Goal: Register for event/course

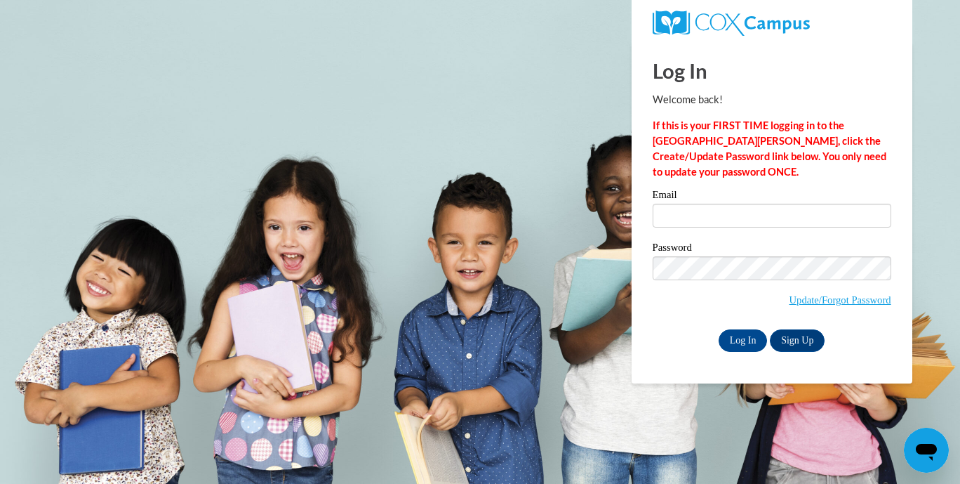
click at [736, 227] on div "Email" at bounding box center [772, 214] width 239 height 48
drag, startPoint x: 732, startPoint y: 212, endPoint x: 736, endPoint y: 227, distance: 15.8
click at [736, 227] on div "Email" at bounding box center [772, 214] width 239 height 48
click at [727, 222] on input "Email" at bounding box center [772, 216] width 239 height 24
type input "samanthamielke18@gmal.com"
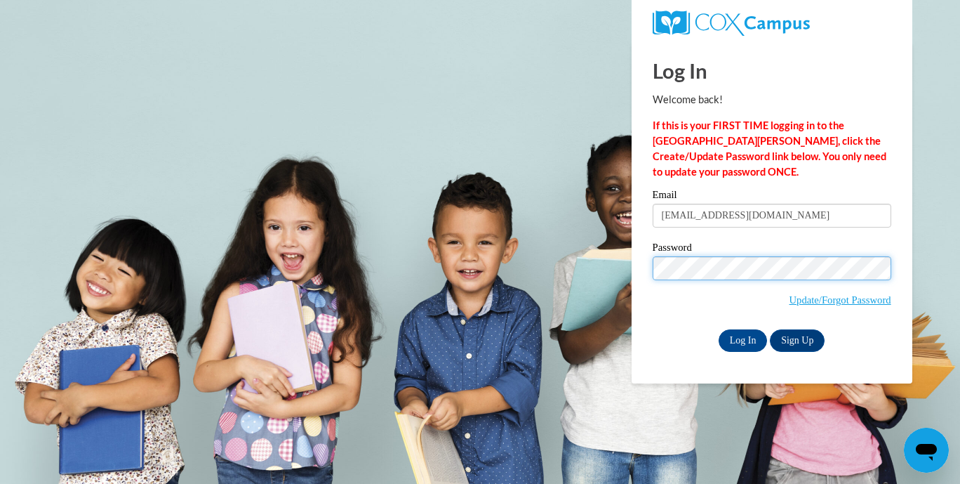
click at [719, 329] on input "Log In" at bounding box center [743, 340] width 49 height 22
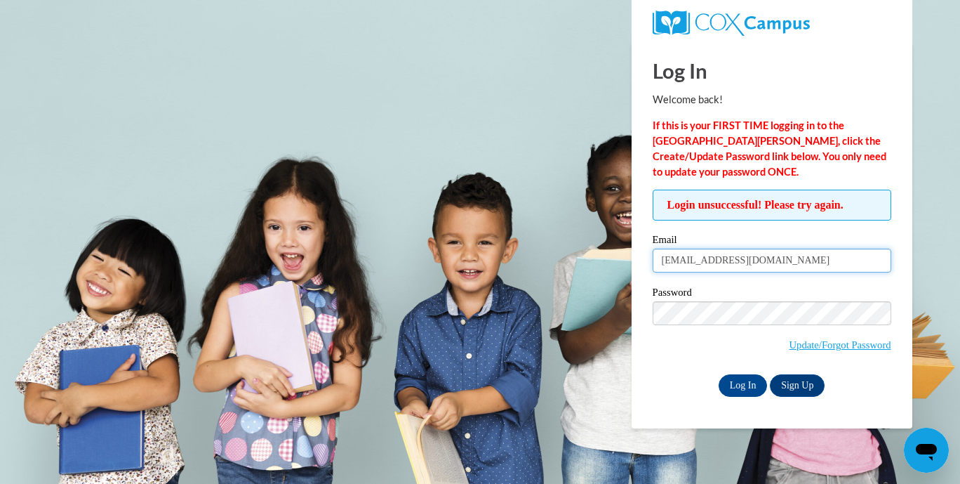
click at [770, 264] on input "samanthamielke18@gmal.com" at bounding box center [772, 260] width 239 height 24
type input "samanthamielke18@gmail.com"
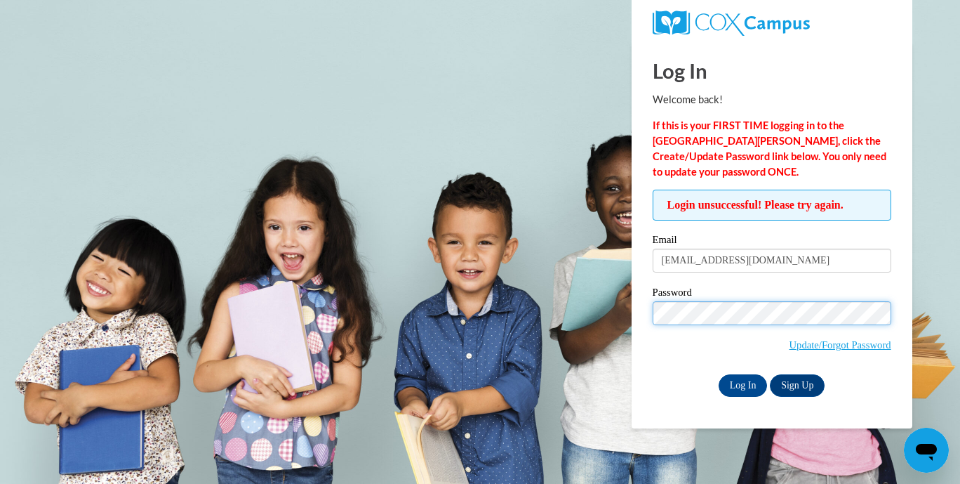
click at [719, 374] on input "Log In" at bounding box center [743, 385] width 49 height 22
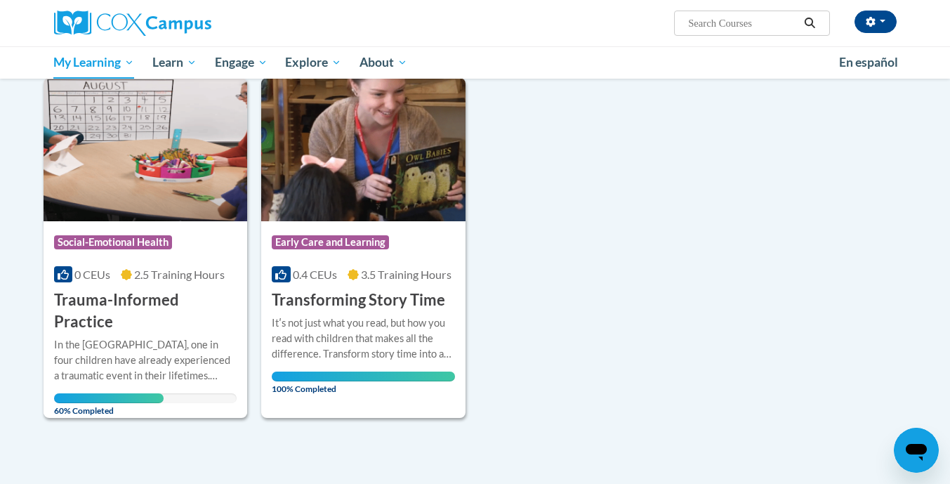
scroll to position [181, 0]
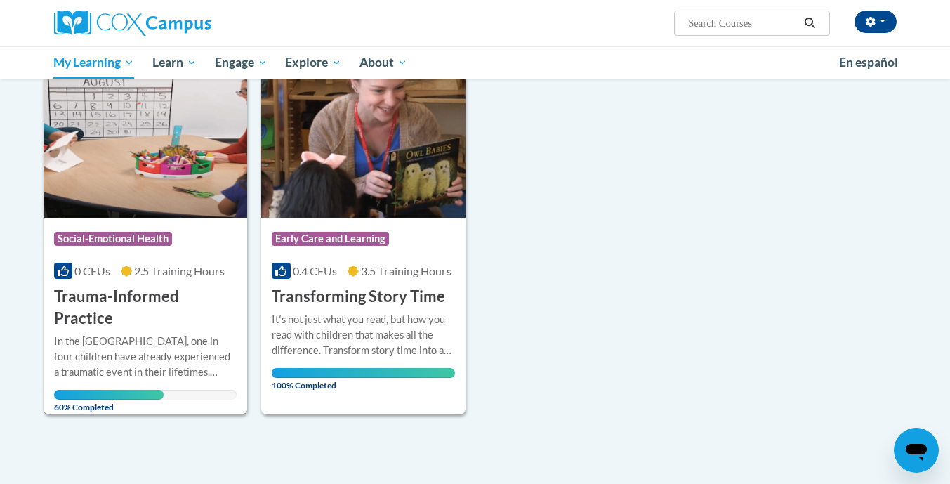
click at [192, 230] on div "Course Category: Social-Emotional Health" at bounding box center [145, 241] width 183 height 32
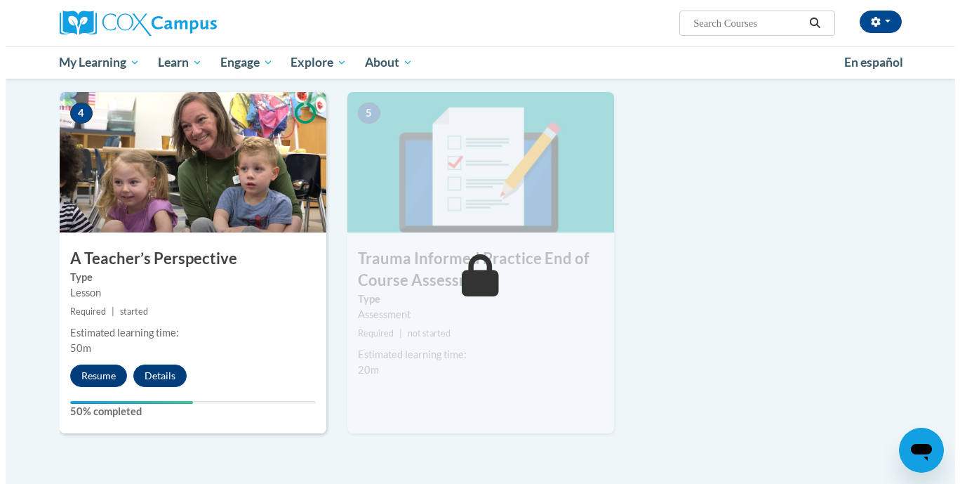
scroll to position [724, 0]
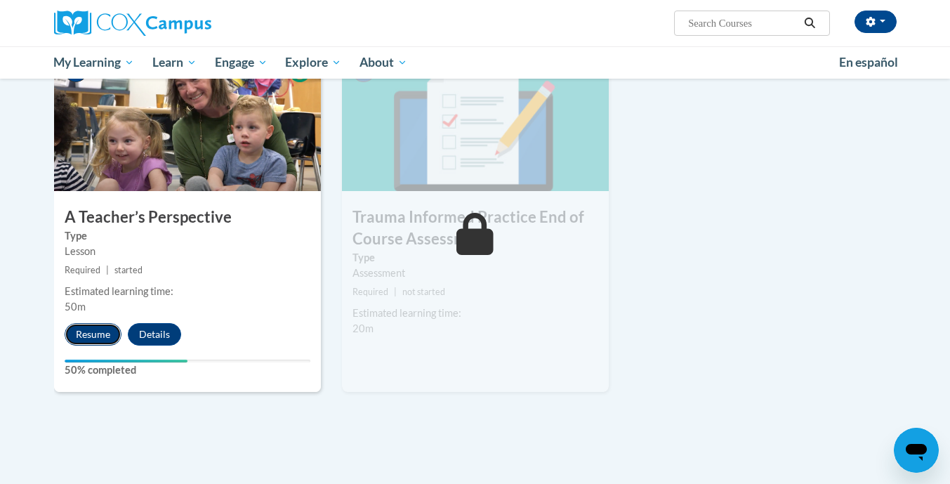
click at [80, 329] on button "Resume" at bounding box center [93, 334] width 57 height 22
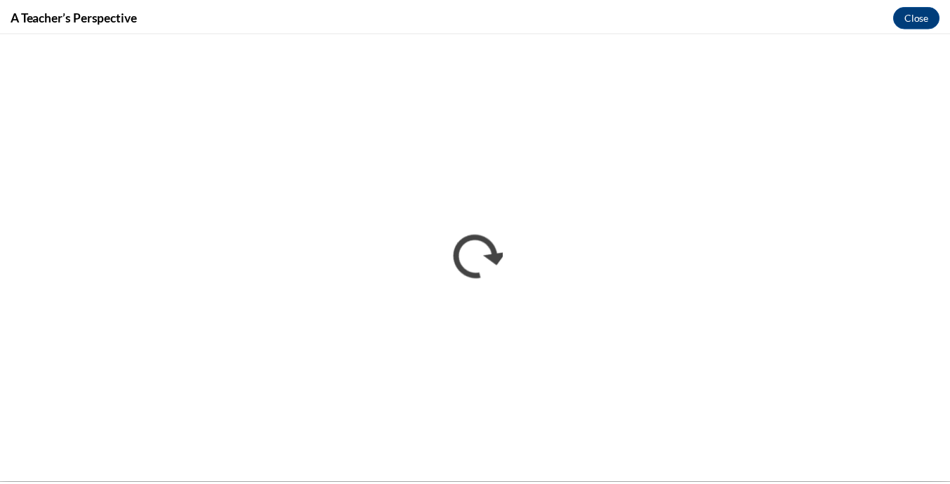
scroll to position [0, 0]
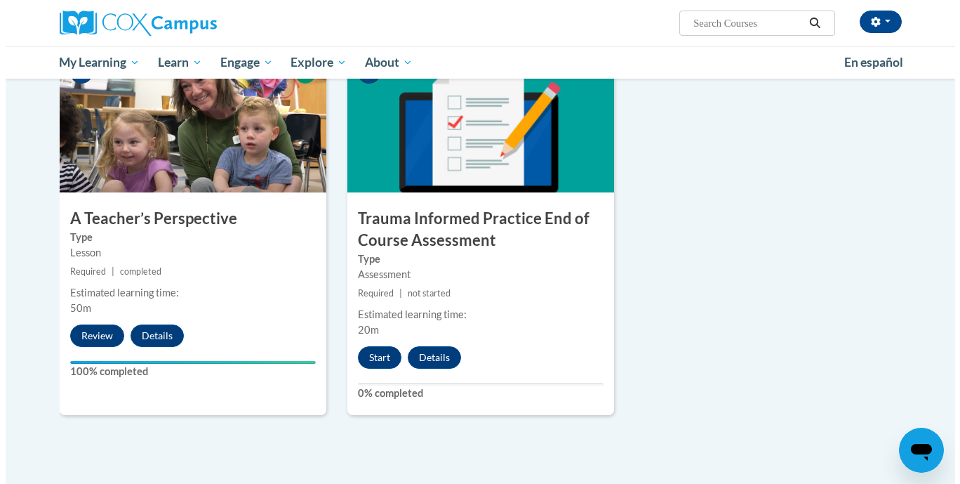
scroll to position [724, 0]
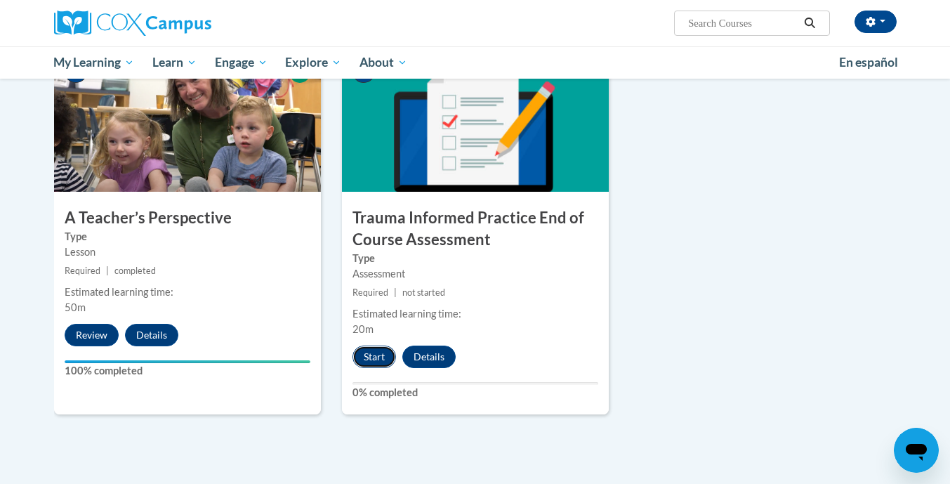
click at [376, 366] on button "Start" at bounding box center [374, 356] width 44 height 22
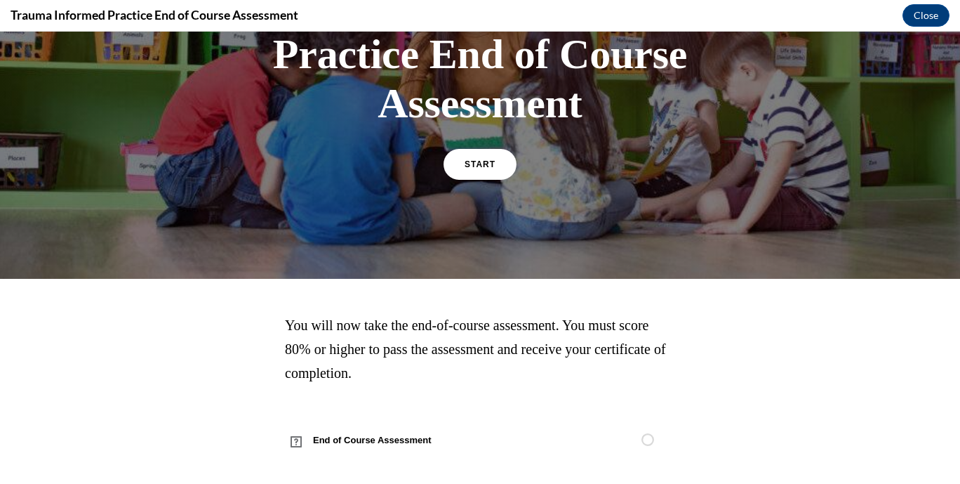
scroll to position [164, 0]
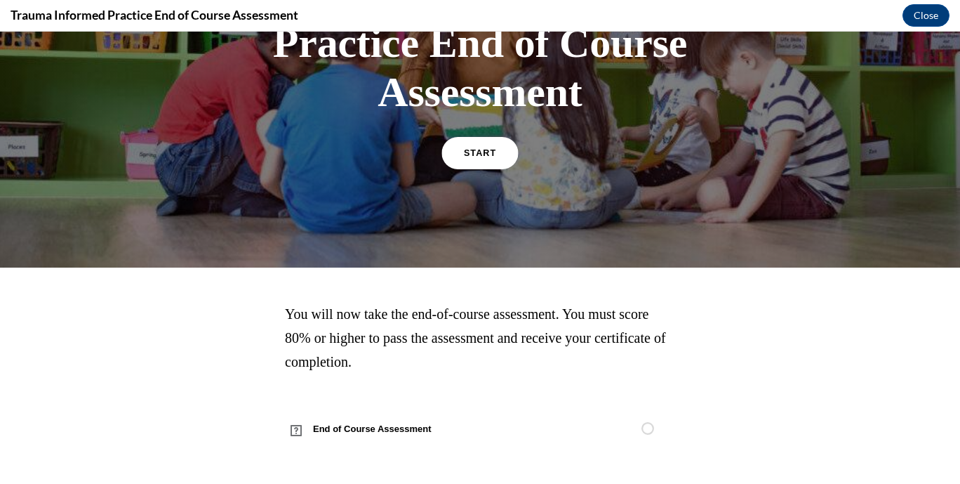
click at [481, 157] on link "START" at bounding box center [480, 153] width 77 height 32
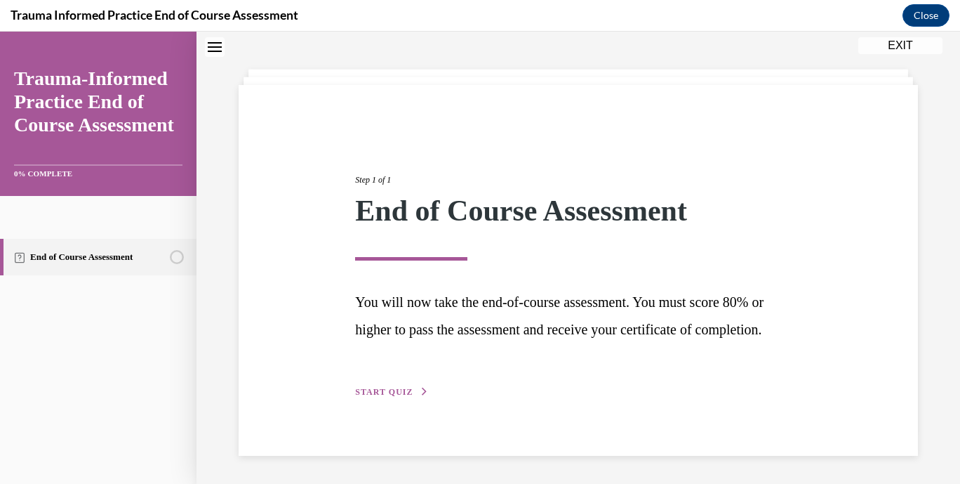
scroll to position [81, 0]
click at [395, 404] on div "Step 1 of 1 End of Course Assessment You will now take the end-of-course assess…" at bounding box center [579, 270] width 680 height 371
click at [404, 385] on div "Step 1 of 1 End of Course Assessment You will now take the end-of-course assess…" at bounding box center [578, 270] width 467 height 258
click at [396, 393] on span "START QUIZ" at bounding box center [384, 392] width 58 height 10
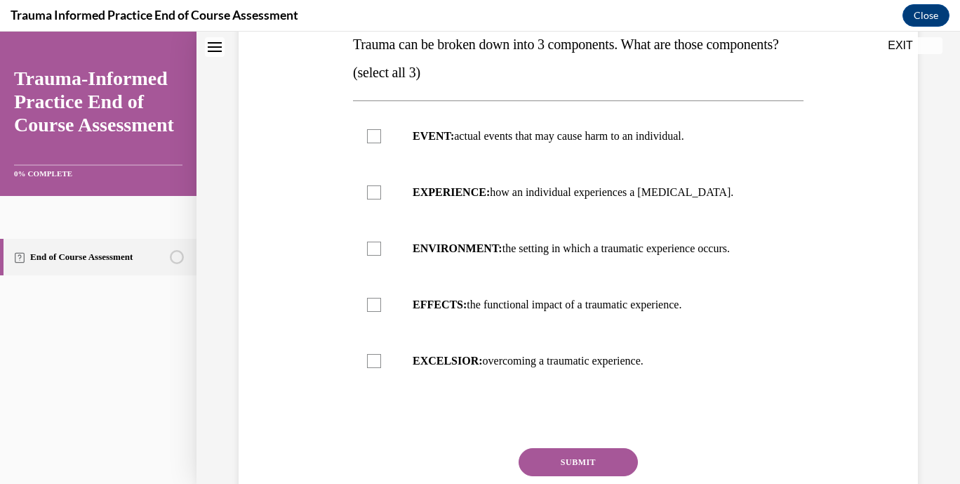
scroll to position [238, 0]
click at [659, 164] on label "EVENT: actual events that may cause harm to an individual." at bounding box center [578, 135] width 451 height 56
click at [381, 142] on input "EVENT: actual events that may cause harm to an individual." at bounding box center [374, 135] width 14 height 14
checkbox input "true"
click at [583, 220] on label "EXPERIENCE: how an individual experiences a stressor." at bounding box center [578, 192] width 451 height 56
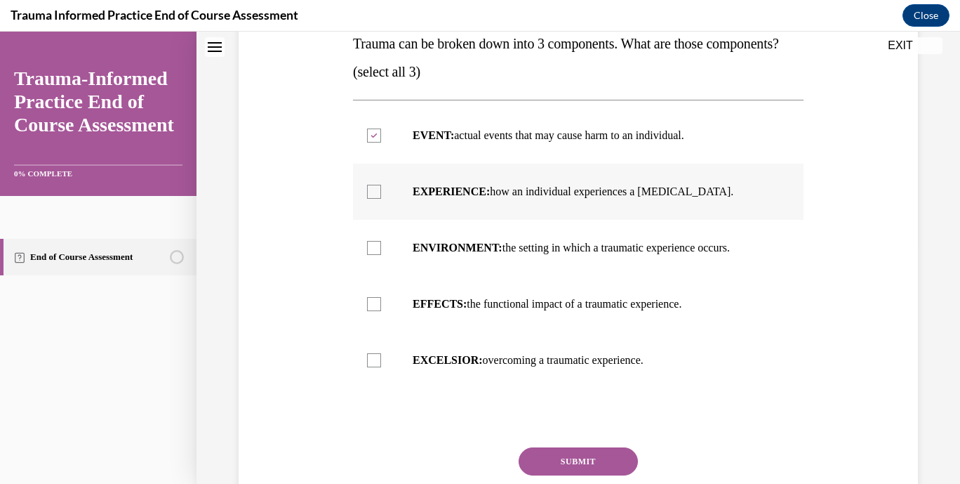
click at [381, 199] on input "EXPERIENCE: how an individual experiences a stressor." at bounding box center [374, 192] width 14 height 14
checkbox input "true"
click at [528, 332] on label "EFFECTS: the functional impact of a traumatic experience." at bounding box center [578, 304] width 451 height 56
click at [381, 311] on input "EFFECTS: the functional impact of a traumatic experience." at bounding box center [374, 304] width 14 height 14
checkbox input "true"
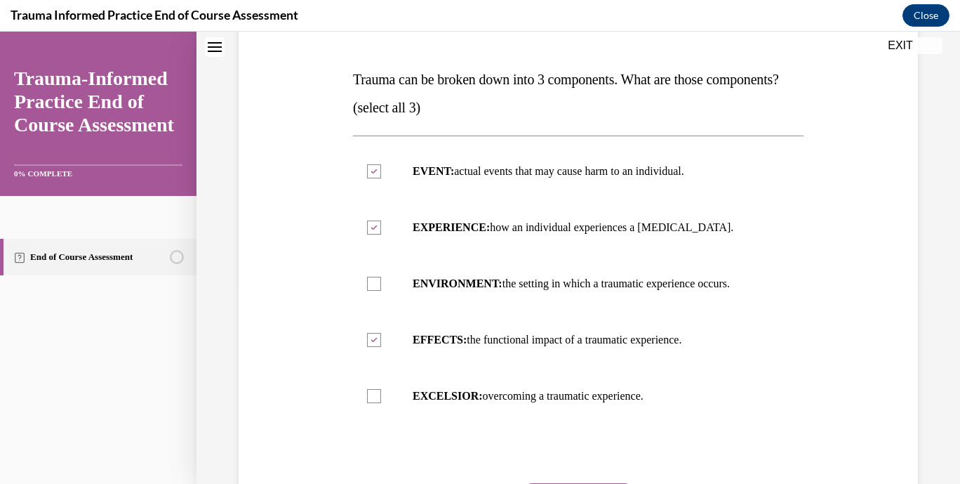
scroll to position [204, 0]
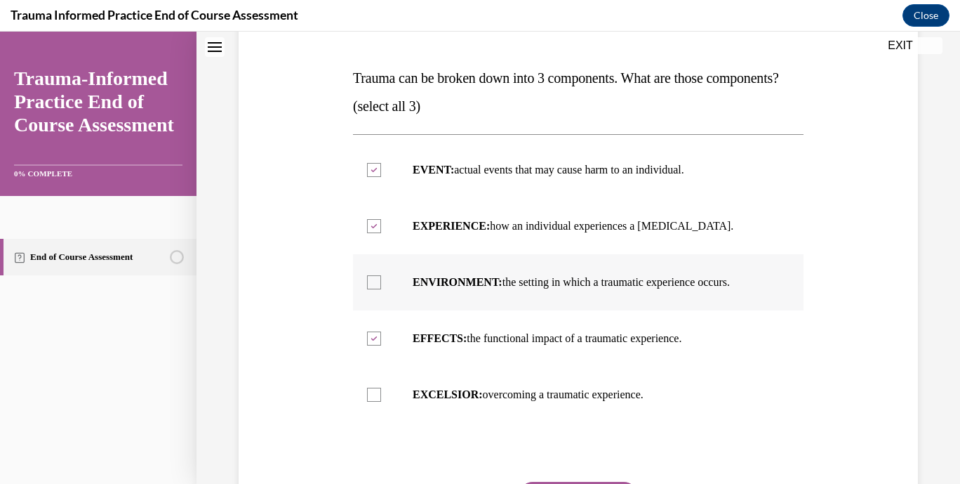
click at [376, 289] on div at bounding box center [374, 282] width 14 height 14
click at [376, 289] on input "ENVIRONMENT: the setting in which a traumatic experience occurs." at bounding box center [374, 282] width 14 height 14
checkbox input "true"
click at [369, 345] on div at bounding box center [374, 338] width 14 height 14
click at [369, 345] on input "EFFECTS: the functional impact of a traumatic experience." at bounding box center [374, 338] width 14 height 14
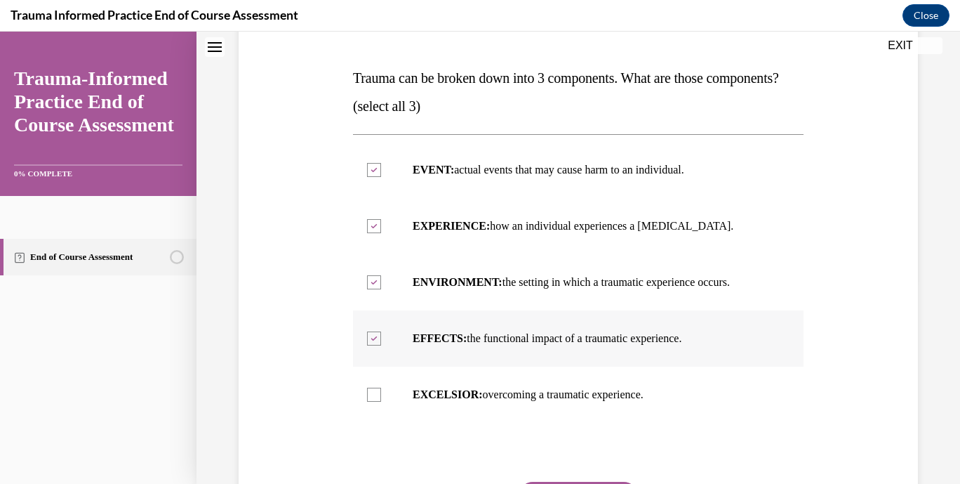
checkbox input "false"
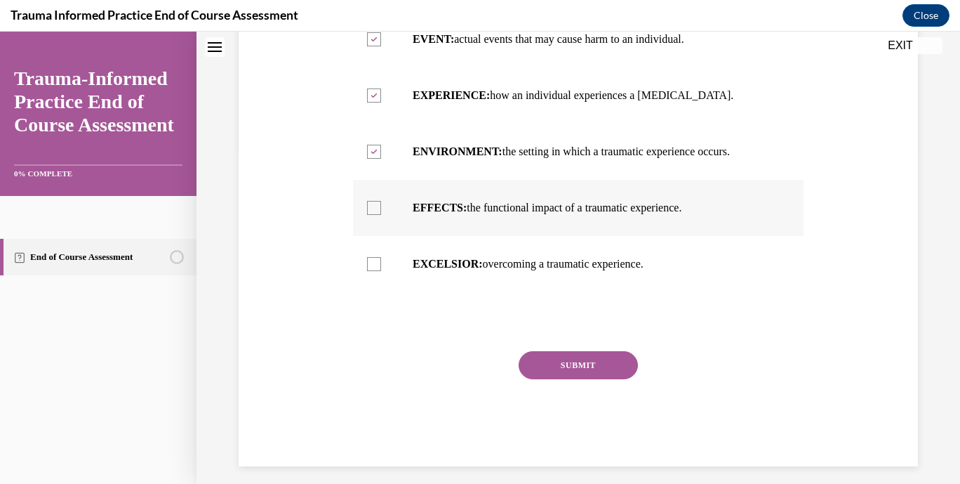
scroll to position [373, 0]
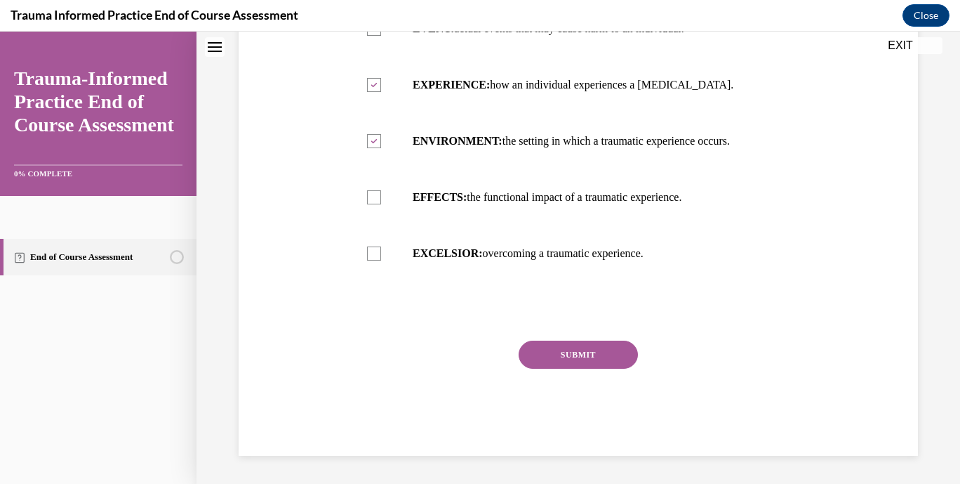
click at [577, 355] on button "SUBMIT" at bounding box center [578, 354] width 119 height 28
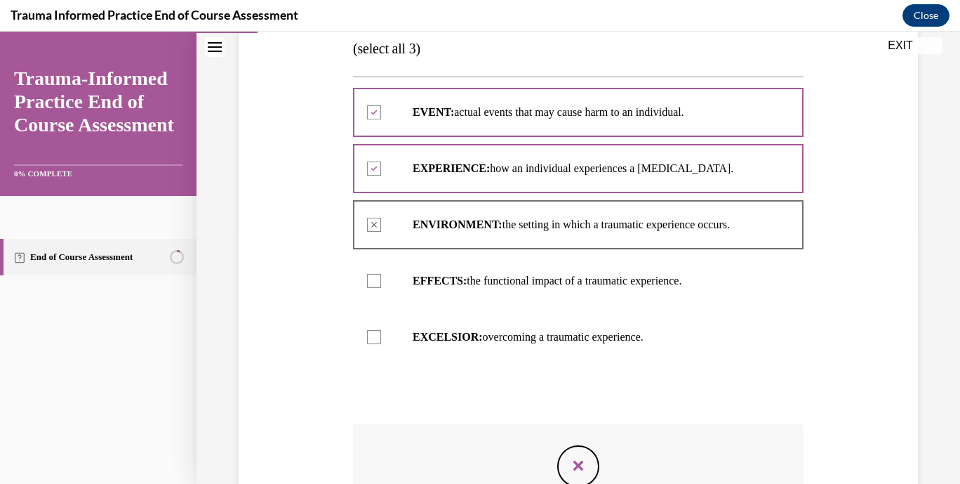
scroll to position [262, 0]
click at [373, 287] on div at bounding box center [374, 280] width 14 height 14
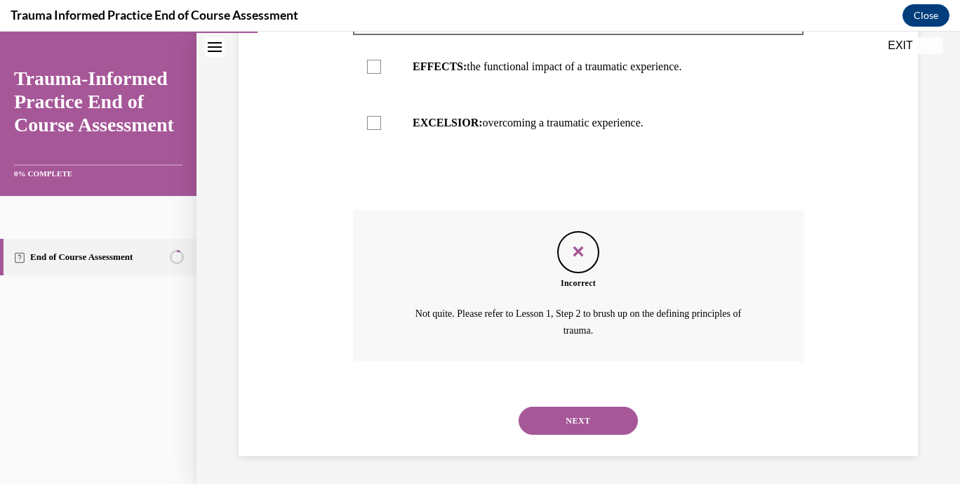
click at [578, 415] on button "NEXT" at bounding box center [578, 420] width 119 height 28
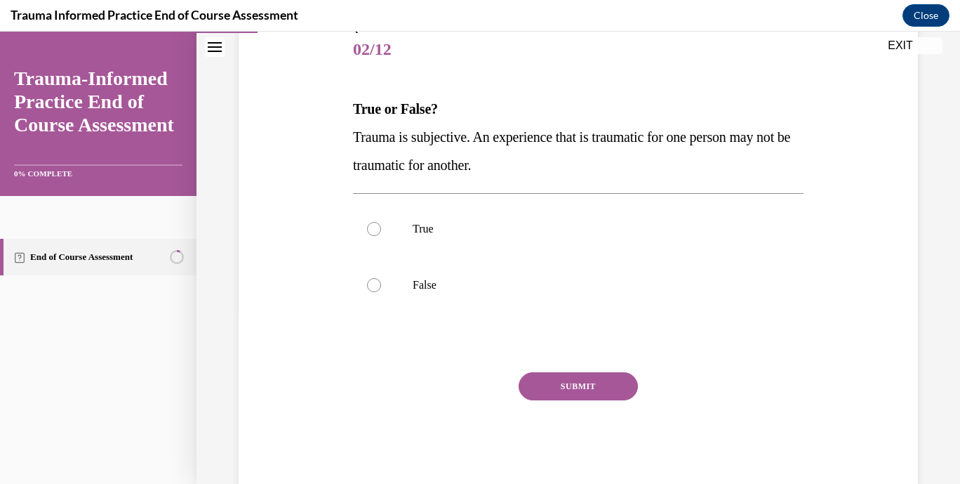
scroll to position [204, 0]
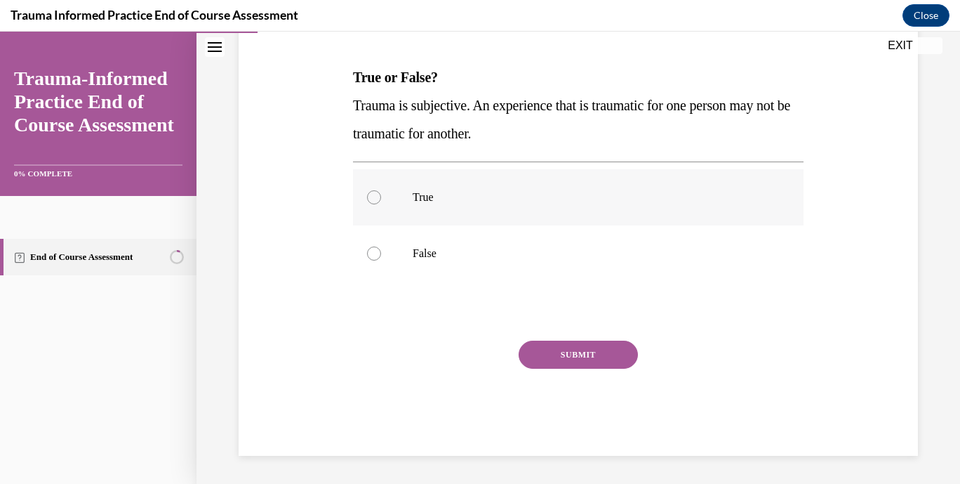
click at [421, 203] on p "True" at bounding box center [591, 197] width 356 height 14
click at [381, 203] on input "True" at bounding box center [374, 197] width 14 height 14
radio input "true"
click at [566, 359] on button "SUBMIT" at bounding box center [578, 354] width 119 height 28
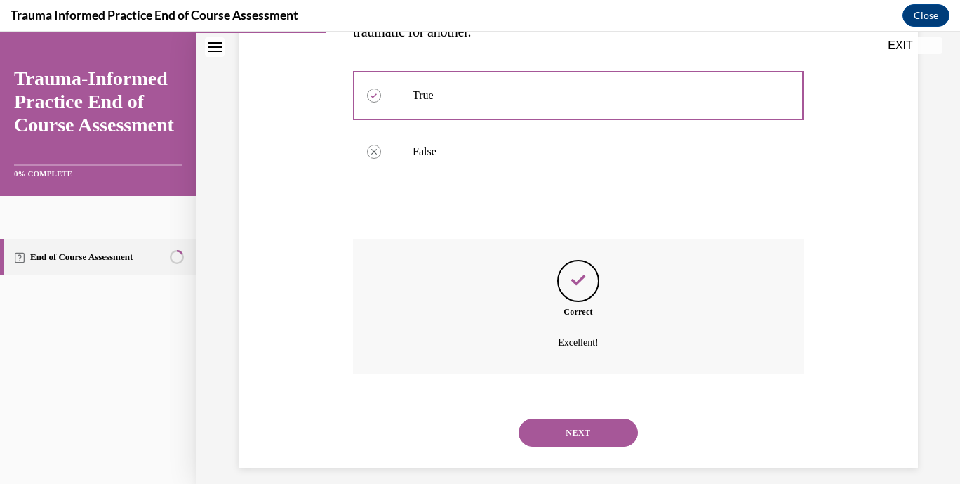
scroll to position [318, 0]
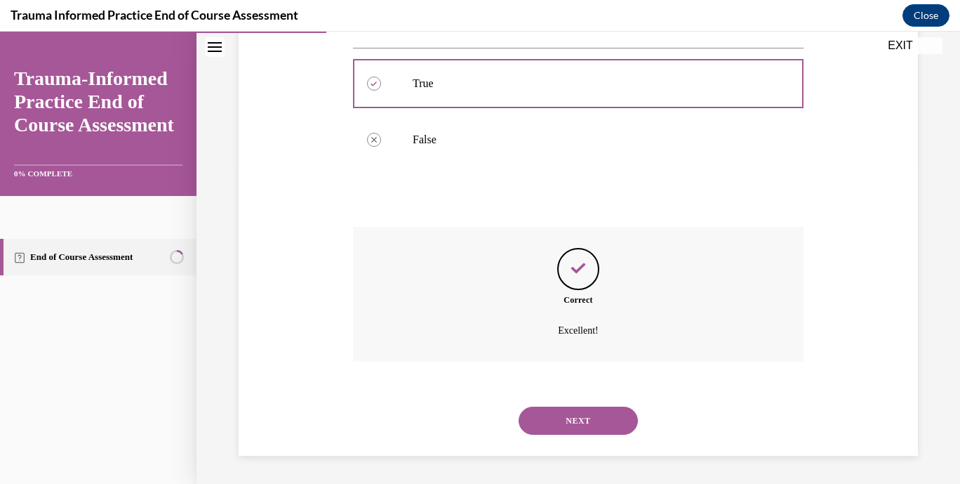
click at [555, 416] on button "NEXT" at bounding box center [578, 420] width 119 height 28
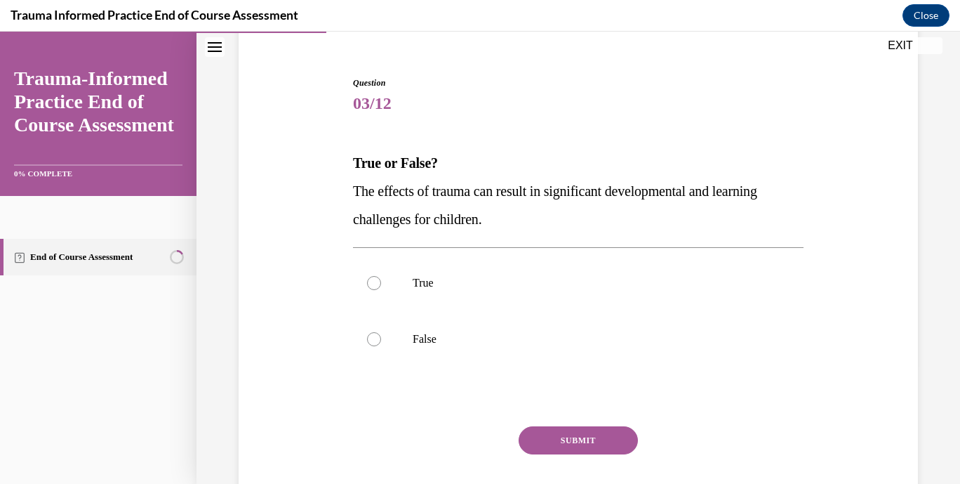
scroll to position [123, 0]
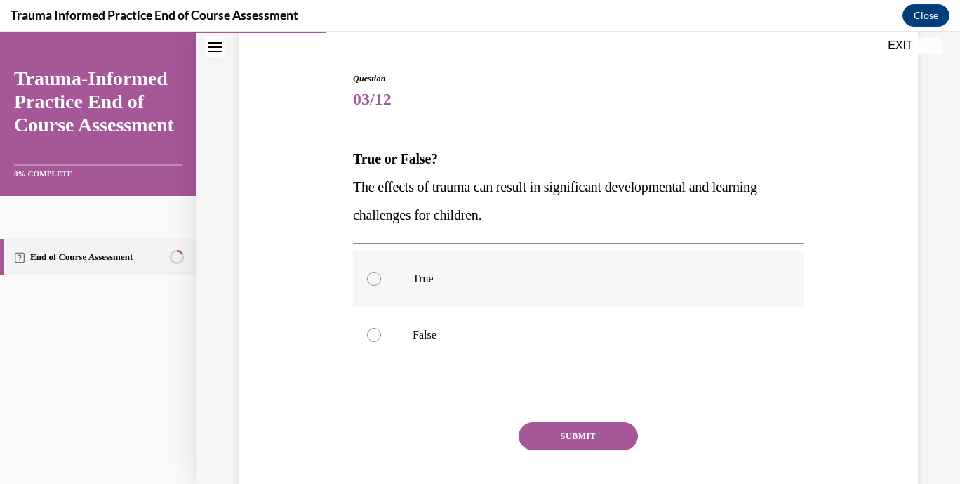
click at [465, 277] on p "True" at bounding box center [591, 279] width 356 height 14
click at [381, 277] on input "True" at bounding box center [374, 279] width 14 height 14
radio input "true"
click at [590, 443] on button "SUBMIT" at bounding box center [578, 436] width 119 height 28
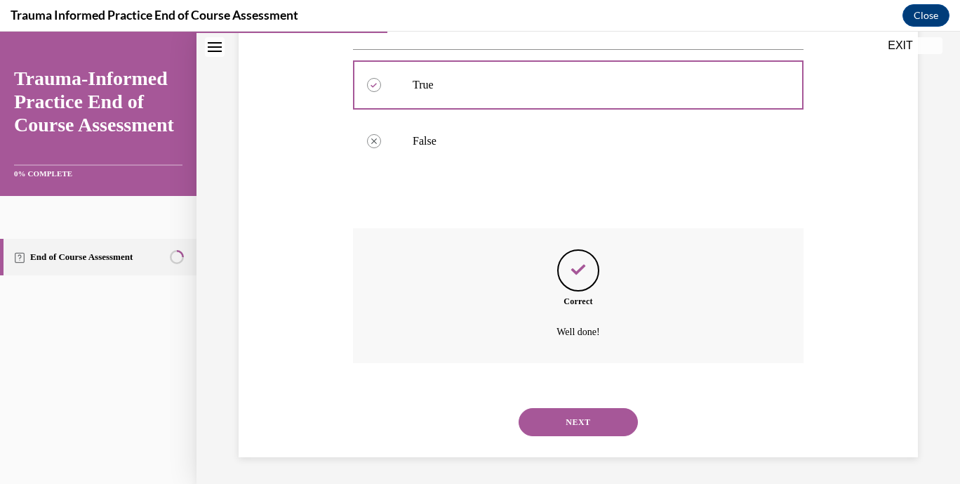
scroll to position [318, 0]
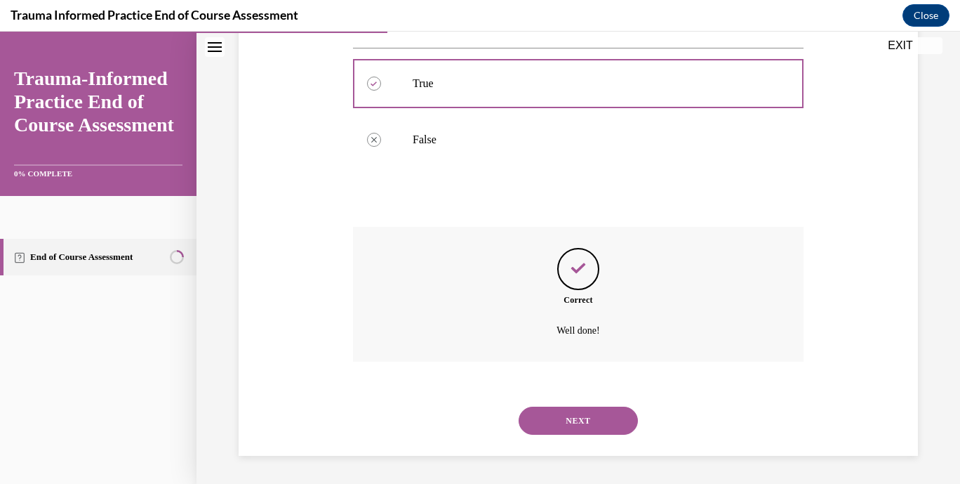
click at [585, 410] on button "NEXT" at bounding box center [578, 420] width 119 height 28
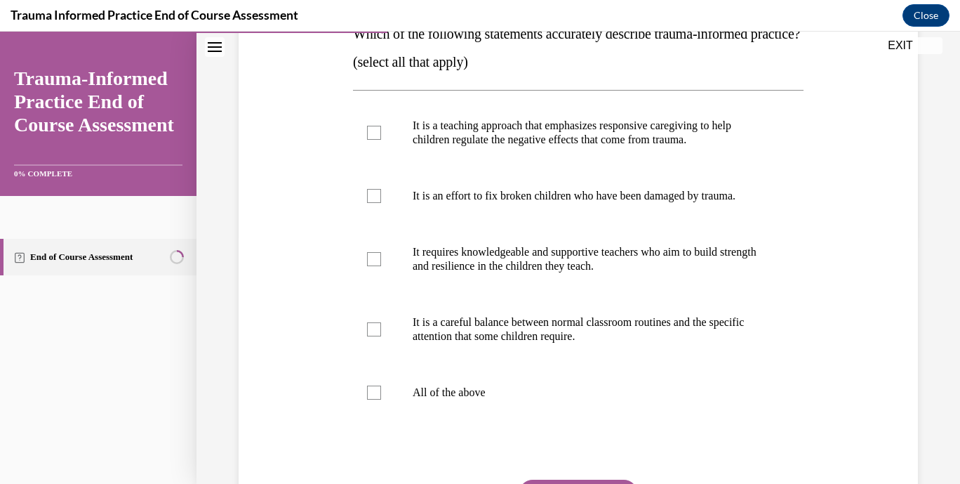
scroll to position [246, 0]
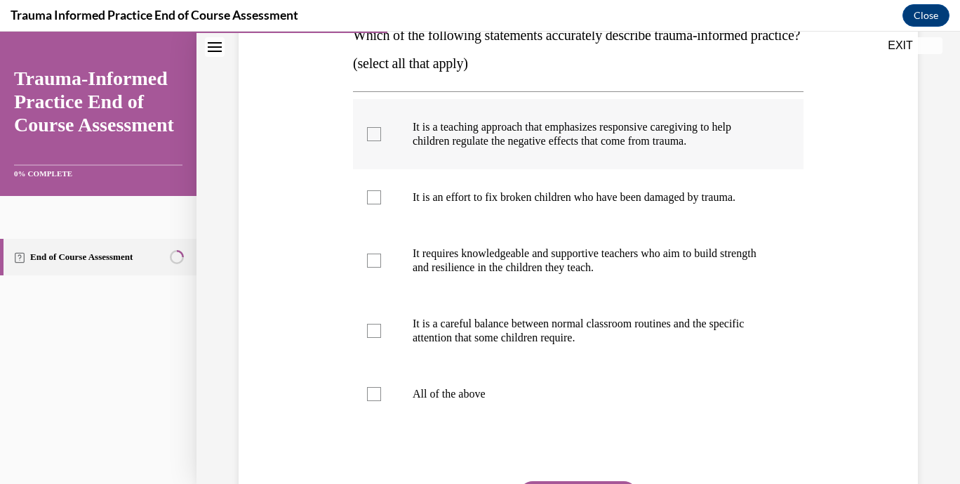
click at [764, 169] on label "It is a teaching approach that emphasizes responsive caregiving to help childre…" at bounding box center [578, 134] width 451 height 70
click at [381, 141] on input "It is a teaching approach that emphasizes responsive caregiving to help childre…" at bounding box center [374, 134] width 14 height 14
checkbox input "true"
click at [658, 274] on p "It requires knowledgeable and supportive teachers who aim to build strength and…" at bounding box center [591, 260] width 356 height 28
click at [381, 267] on input "It requires knowledgeable and supportive teachers who aim to build strength and…" at bounding box center [374, 260] width 14 height 14
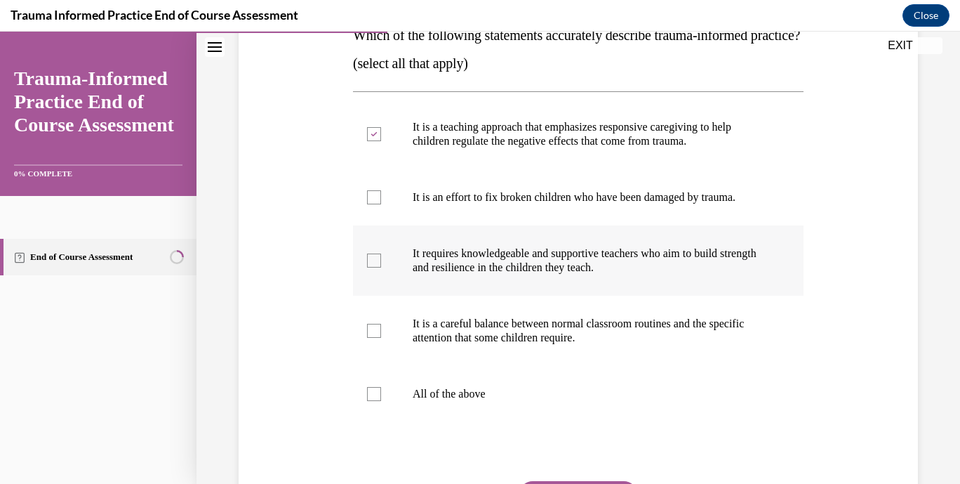
checkbox input "true"
click at [635, 345] on p "It is a careful balance between normal classroom routines and the specific atte…" at bounding box center [591, 331] width 356 height 28
click at [381, 338] on input "It is a careful balance between normal classroom routines and the specific atte…" at bounding box center [374, 331] width 14 height 14
checkbox input "true"
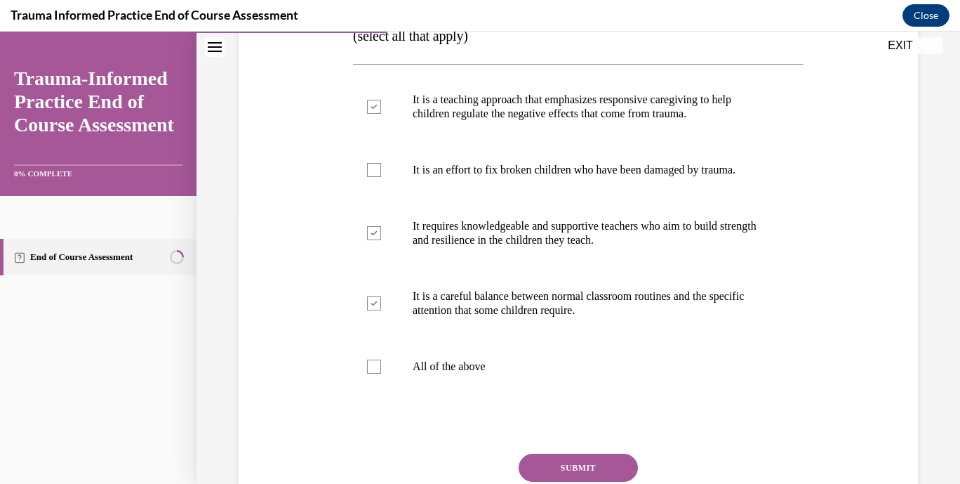
scroll to position [429, 0]
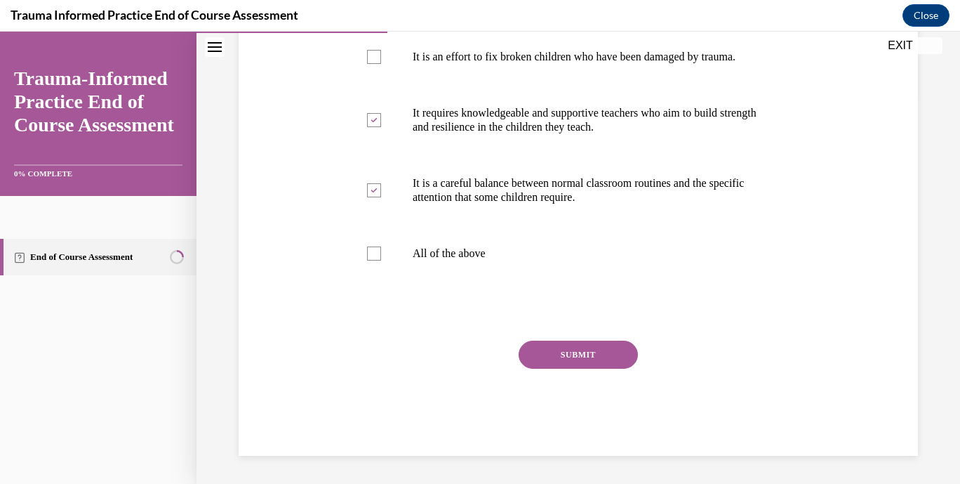
click at [602, 362] on button "SUBMIT" at bounding box center [578, 354] width 119 height 28
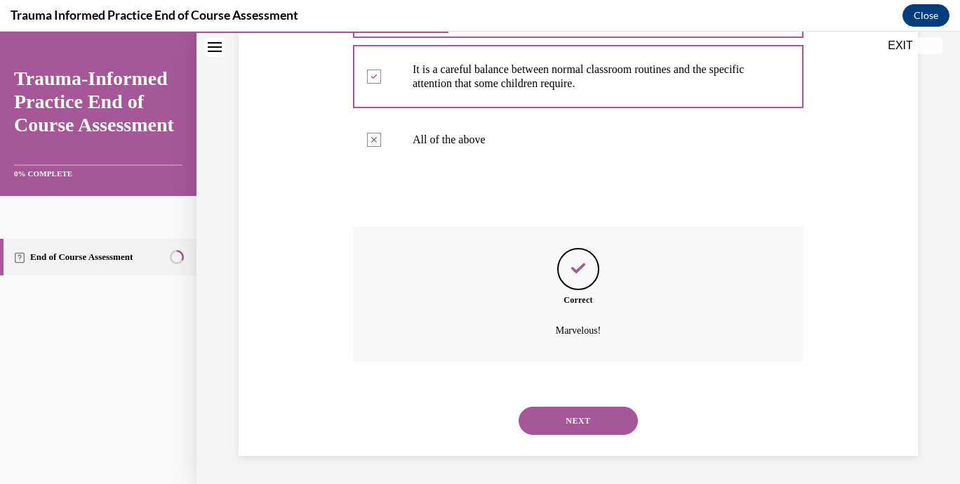
scroll to position [543, 0]
click at [580, 428] on button "NEXT" at bounding box center [578, 420] width 119 height 28
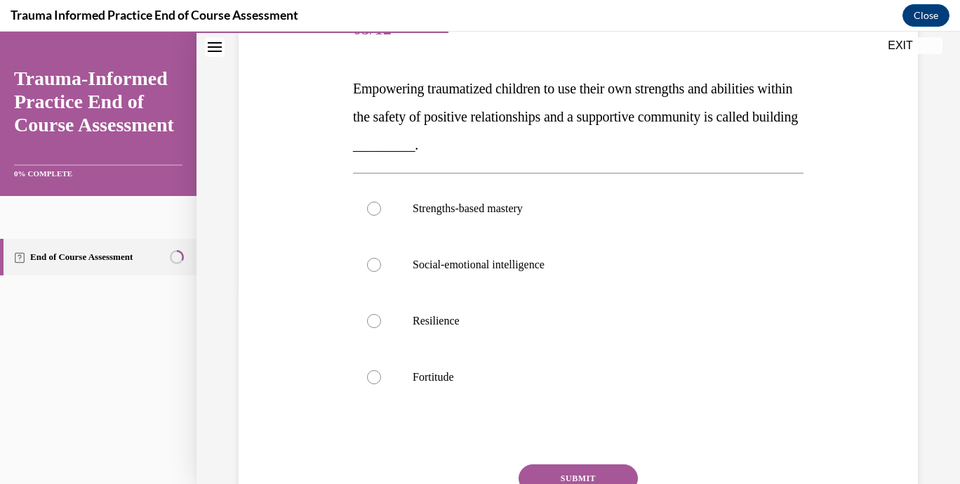
scroll to position [193, 0]
click at [404, 319] on label "Resilience" at bounding box center [578, 321] width 451 height 56
click at [381, 319] on input "Resilience" at bounding box center [374, 321] width 14 height 14
radio input "true"
click at [551, 472] on button "SUBMIT" at bounding box center [578, 478] width 119 height 28
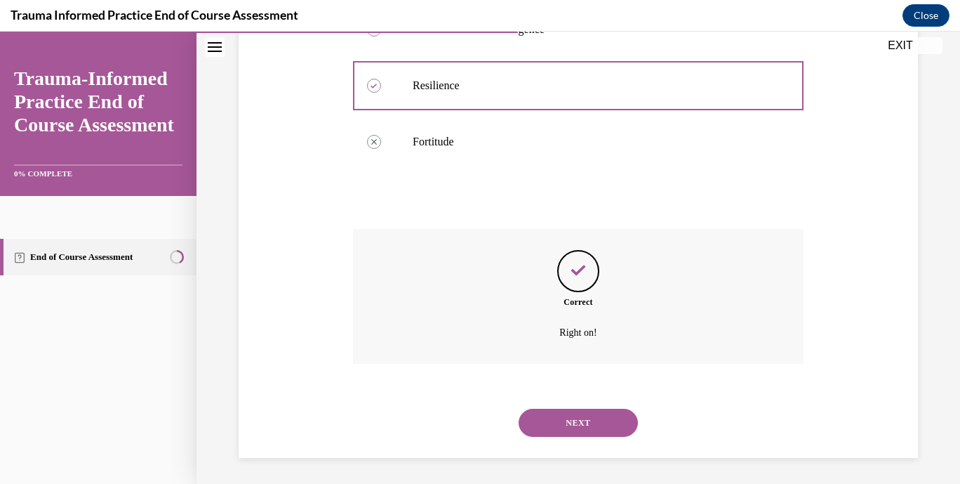
scroll to position [430, 0]
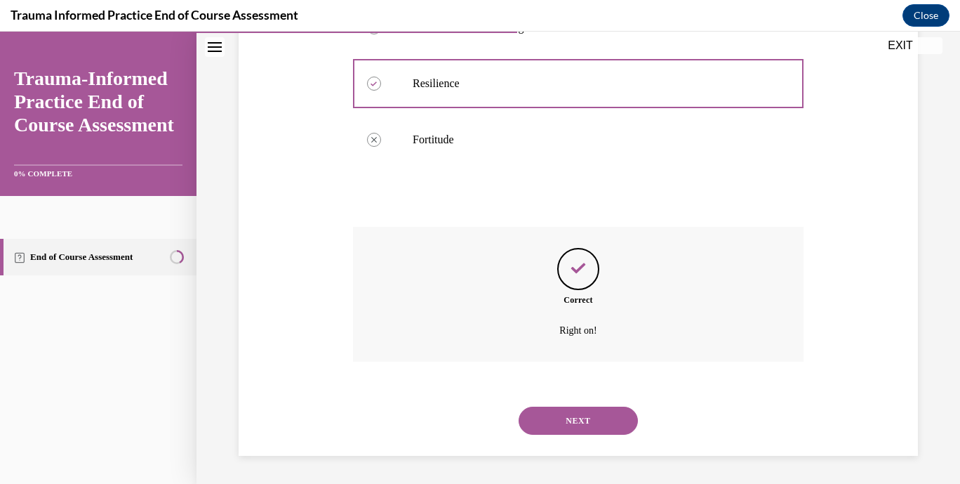
click at [580, 412] on button "NEXT" at bounding box center [578, 420] width 119 height 28
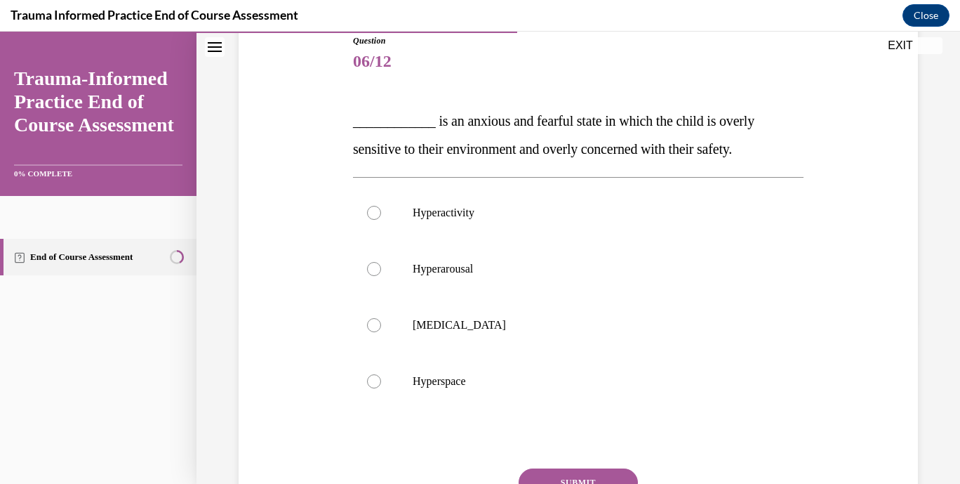
scroll to position [181, 0]
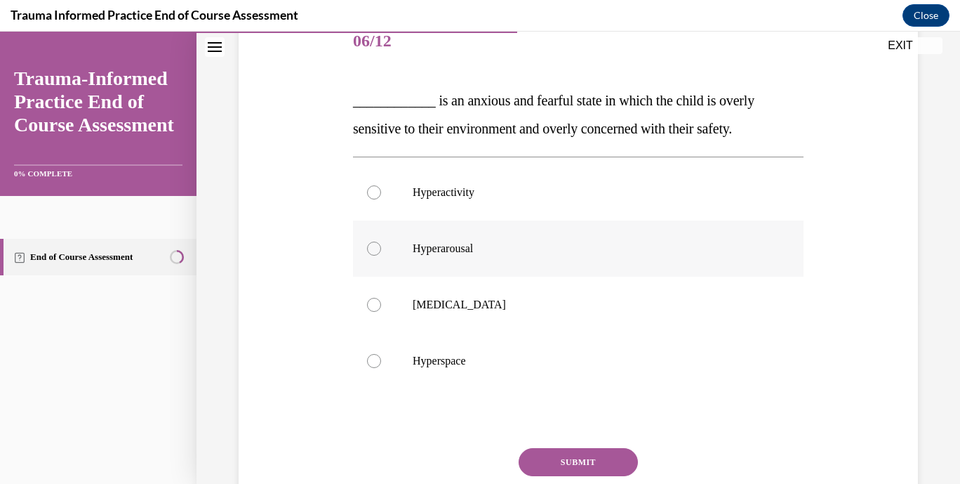
click at [507, 258] on label "Hyperarousal" at bounding box center [578, 248] width 451 height 56
click at [381, 256] on input "Hyperarousal" at bounding box center [374, 248] width 14 height 14
radio input "true"
click at [584, 468] on button "SUBMIT" at bounding box center [578, 462] width 119 height 28
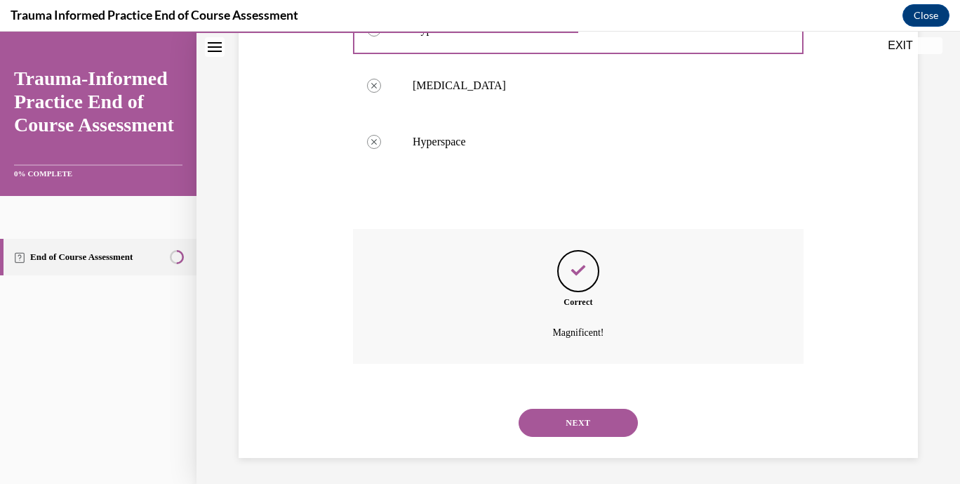
scroll to position [402, 0]
click at [606, 428] on button "NEXT" at bounding box center [578, 420] width 119 height 28
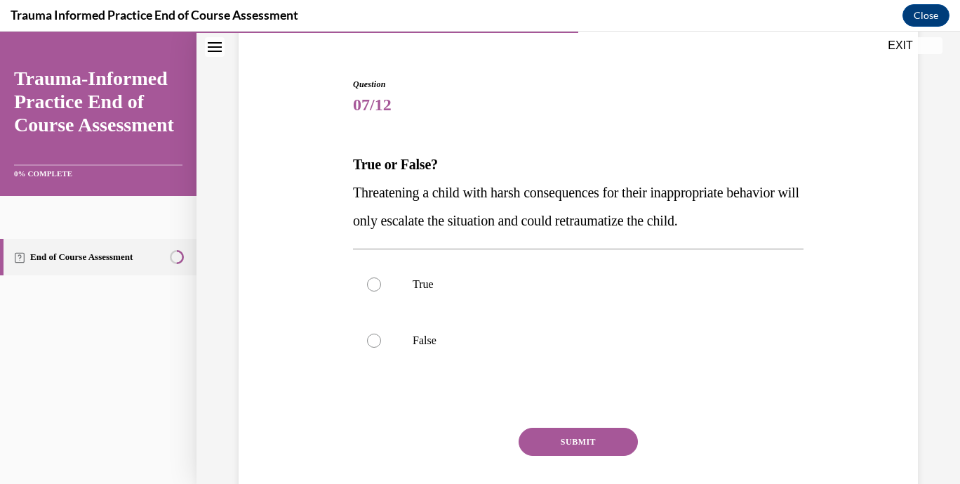
scroll to position [143, 0]
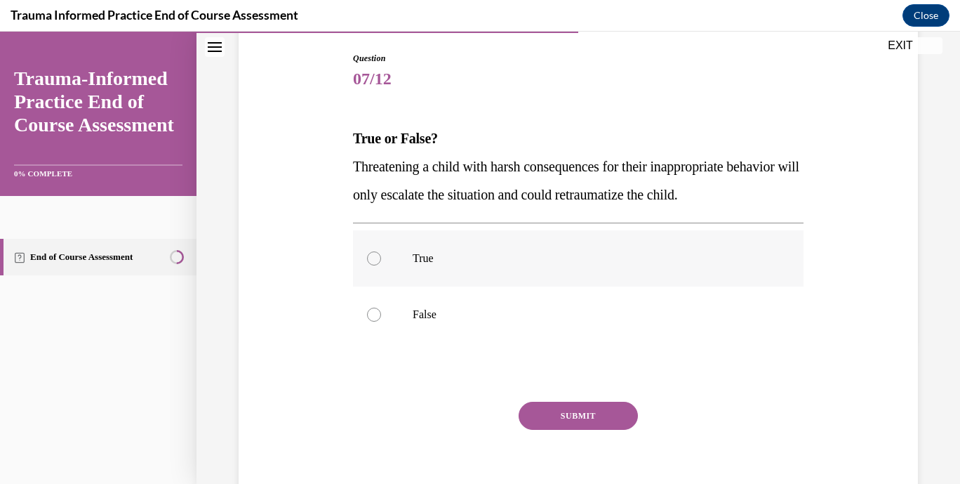
click at [459, 249] on label "True" at bounding box center [578, 258] width 451 height 56
click at [381, 251] on input "True" at bounding box center [374, 258] width 14 height 14
radio input "true"
click at [559, 419] on button "SUBMIT" at bounding box center [578, 416] width 119 height 28
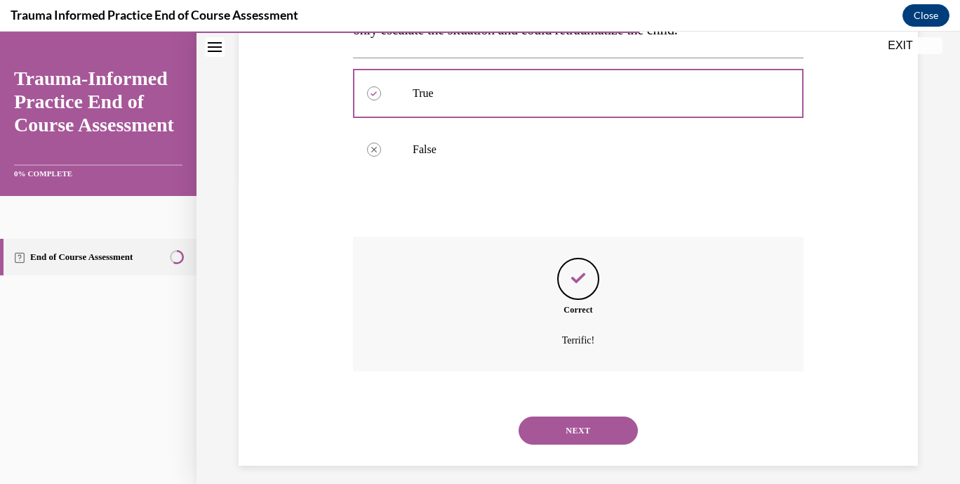
scroll to position [318, 0]
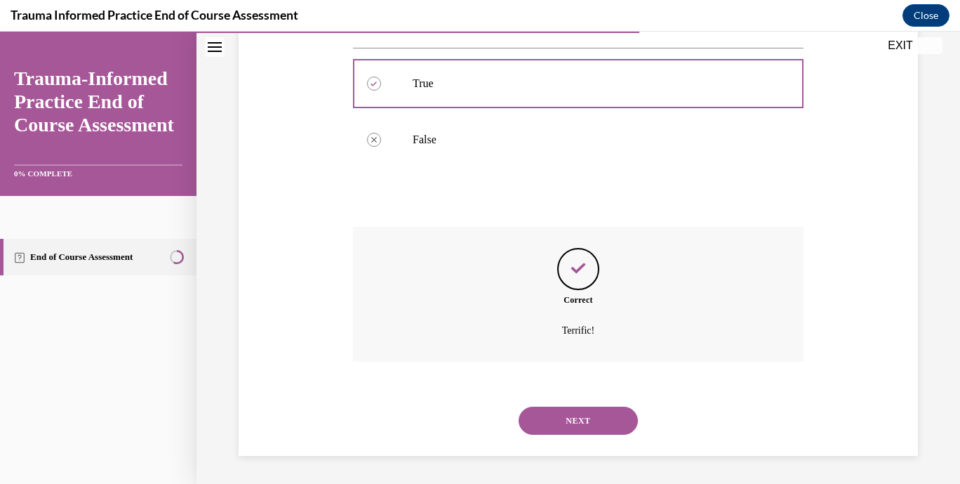
click at [590, 421] on button "NEXT" at bounding box center [578, 420] width 119 height 28
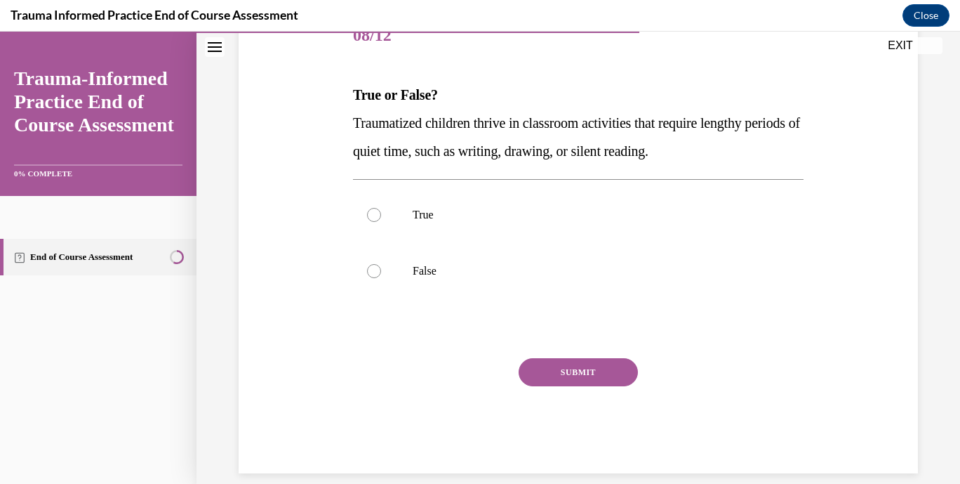
scroll to position [186, 0]
click at [444, 284] on label "False" at bounding box center [578, 272] width 451 height 56
click at [381, 279] on input "False" at bounding box center [374, 272] width 14 height 14
radio input "true"
click at [576, 371] on button "SUBMIT" at bounding box center [578, 373] width 119 height 28
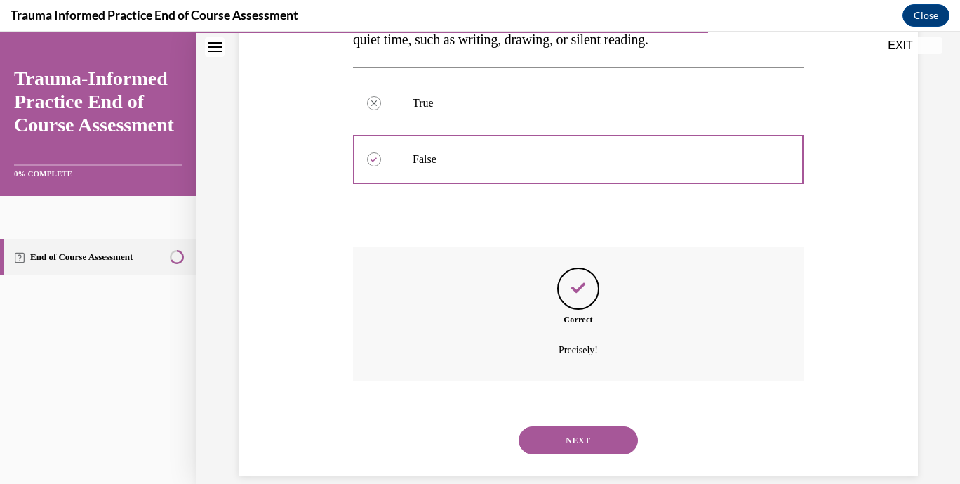
scroll to position [318, 0]
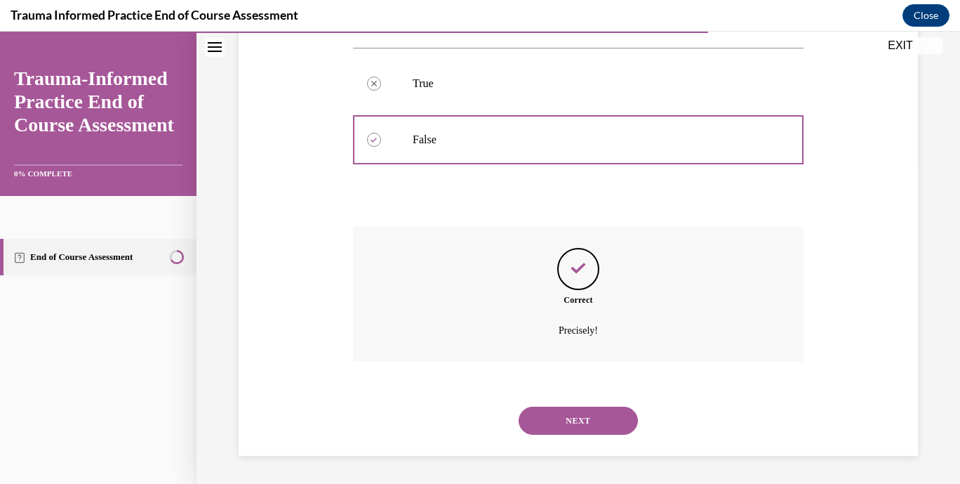
drag, startPoint x: 572, startPoint y: 420, endPoint x: 430, endPoint y: 391, distance: 145.5
click at [430, 391] on div "SUBMIT NEXT" at bounding box center [578, 419] width 451 height 73
click at [541, 421] on button "NEXT" at bounding box center [578, 420] width 119 height 28
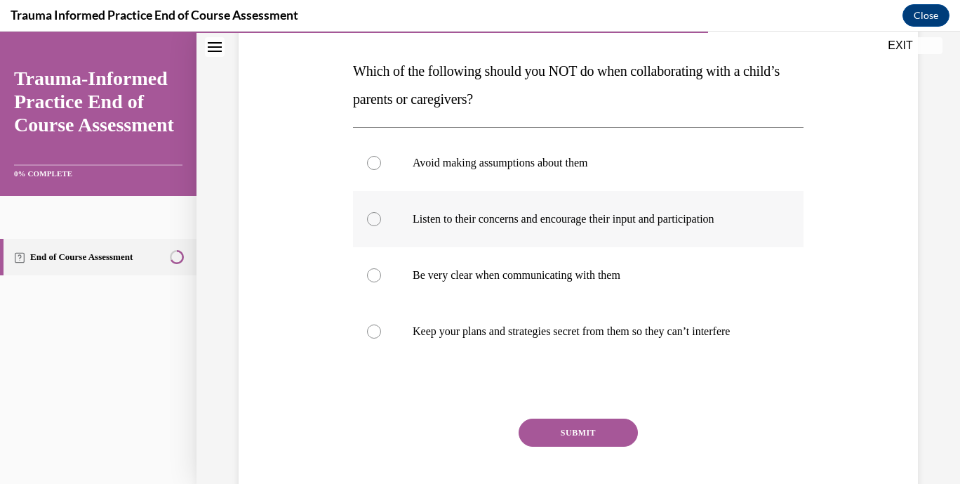
scroll to position [218, 0]
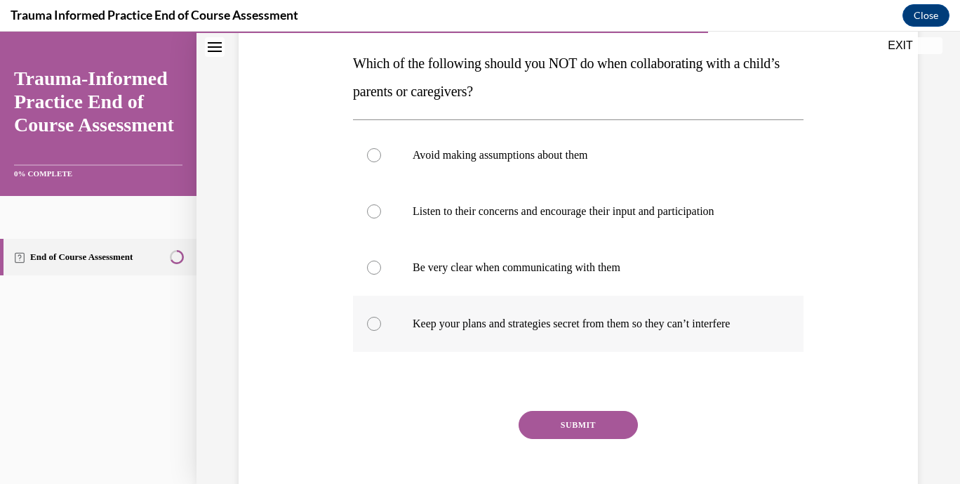
click at [607, 320] on p "Keep your plans and strategies secret from them so they can’t interfere" at bounding box center [591, 324] width 356 height 14
click at [381, 320] on input "Keep your plans and strategies secret from them so they can’t interfere" at bounding box center [374, 324] width 14 height 14
radio input "true"
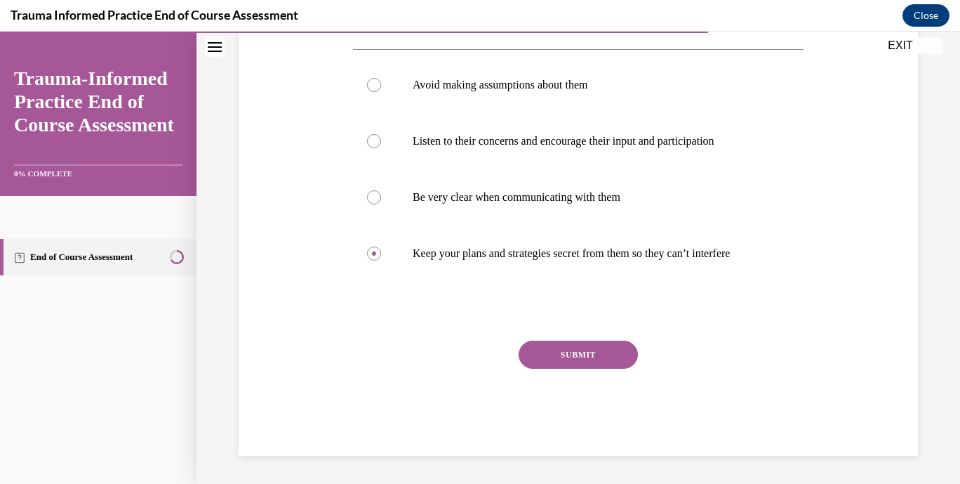
click at [585, 356] on button "SUBMIT" at bounding box center [578, 354] width 119 height 28
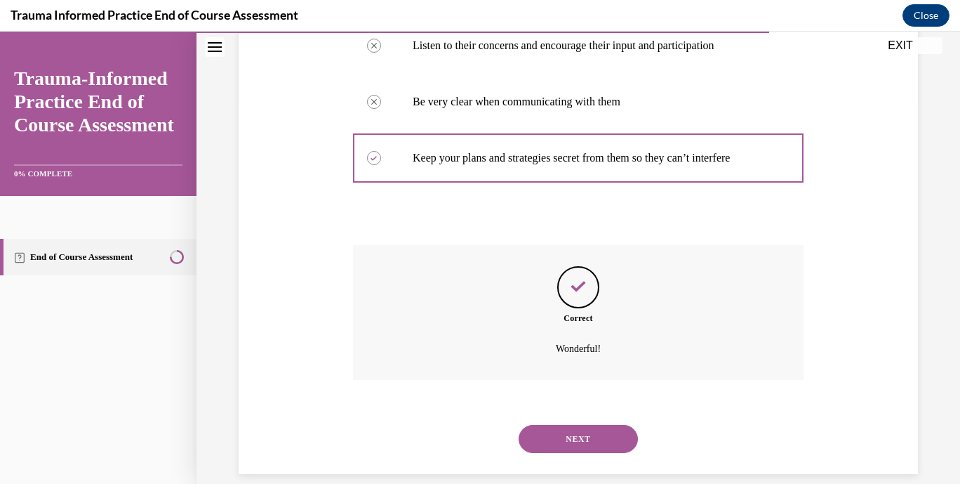
scroll to position [402, 0]
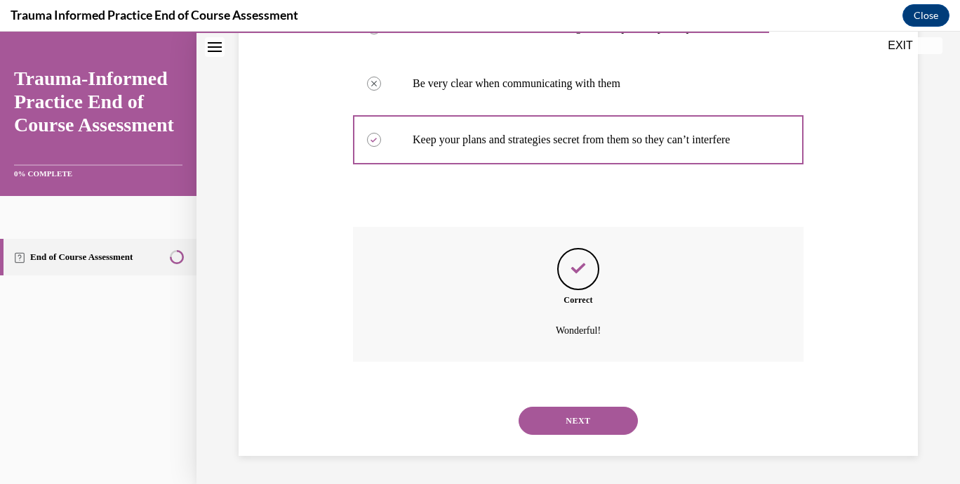
click at [573, 421] on button "NEXT" at bounding box center [578, 420] width 119 height 28
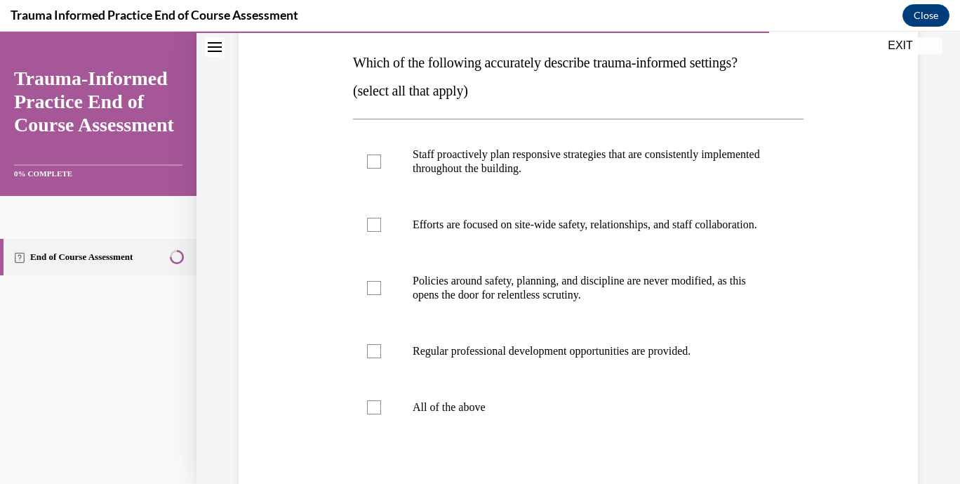
scroll to position [219, 0]
click at [696, 180] on label "Staff proactively plan responsive strategies that are consistently implemented …" at bounding box center [578, 161] width 451 height 70
click at [381, 168] on input "Staff proactively plan responsive strategies that are consistently implemented …" at bounding box center [374, 161] width 14 height 14
checkbox input "true"
click at [497, 232] on p "Efforts are focused on site-wide safety, relationships, and staff collaboration." at bounding box center [591, 225] width 356 height 14
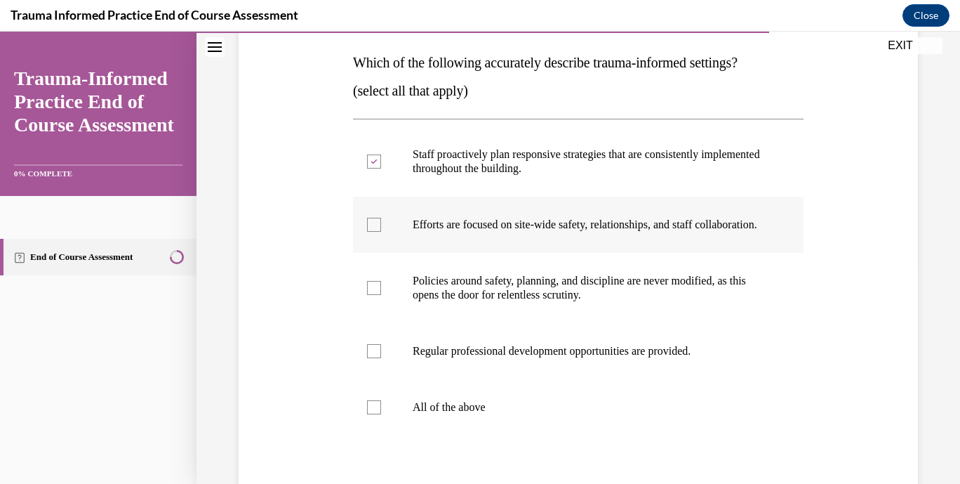
click at [381, 232] on input "Efforts are focused on site-wide safety, relationships, and staff collaboration." at bounding box center [374, 225] width 14 height 14
checkbox input "true"
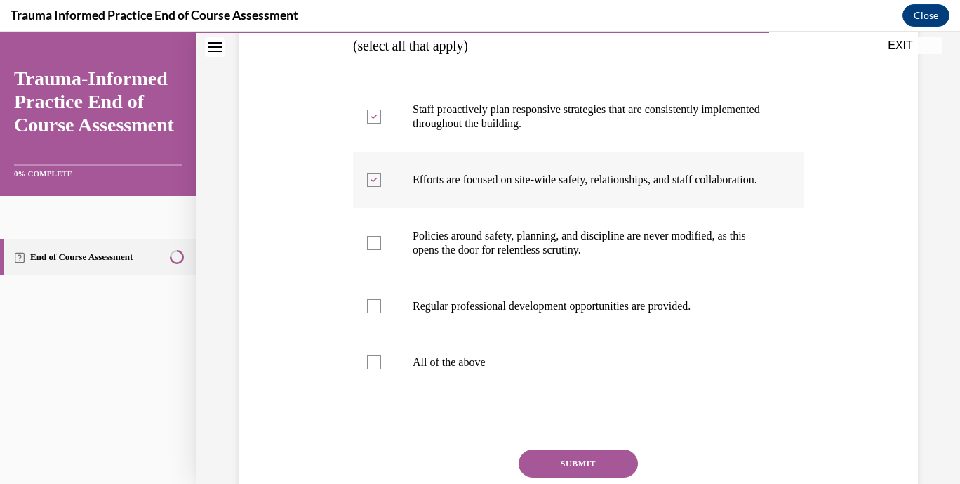
scroll to position [265, 0]
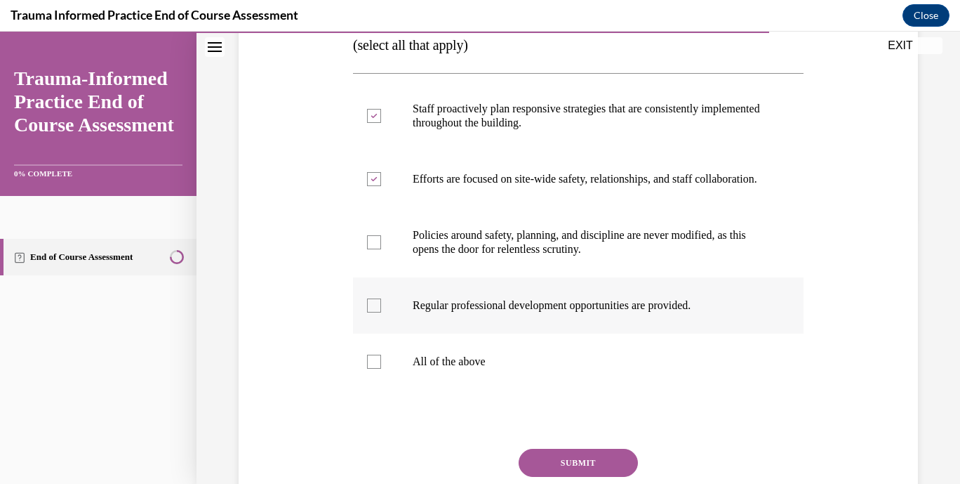
click at [524, 312] on p "Regular professional development opportunities are provided." at bounding box center [591, 305] width 356 height 14
click at [381, 312] on input "Regular professional development opportunities are provided." at bounding box center [374, 305] width 14 height 14
checkbox input "true"
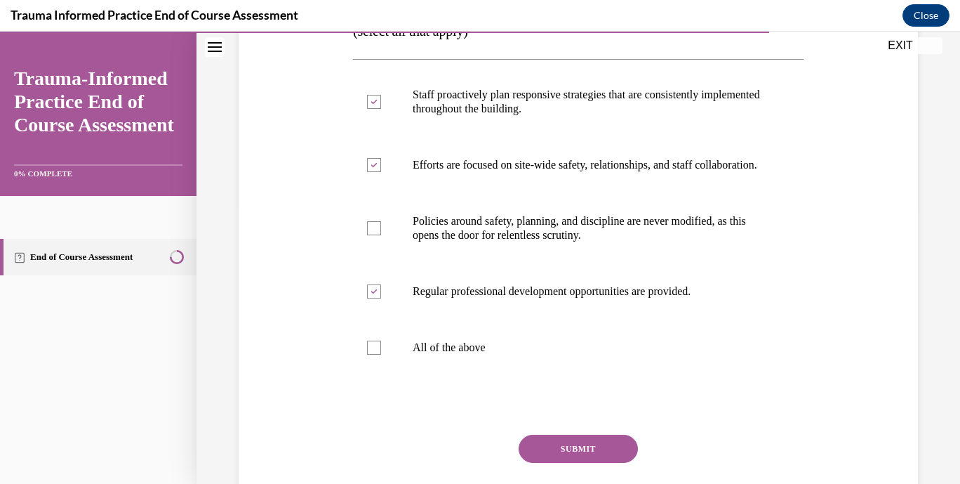
scroll to position [277, 0]
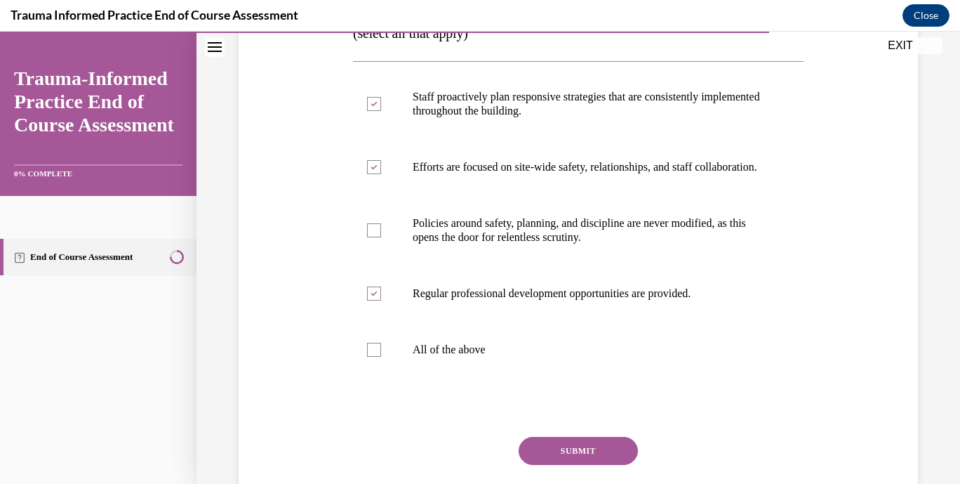
click at [585, 465] on button "SUBMIT" at bounding box center [578, 451] width 119 height 28
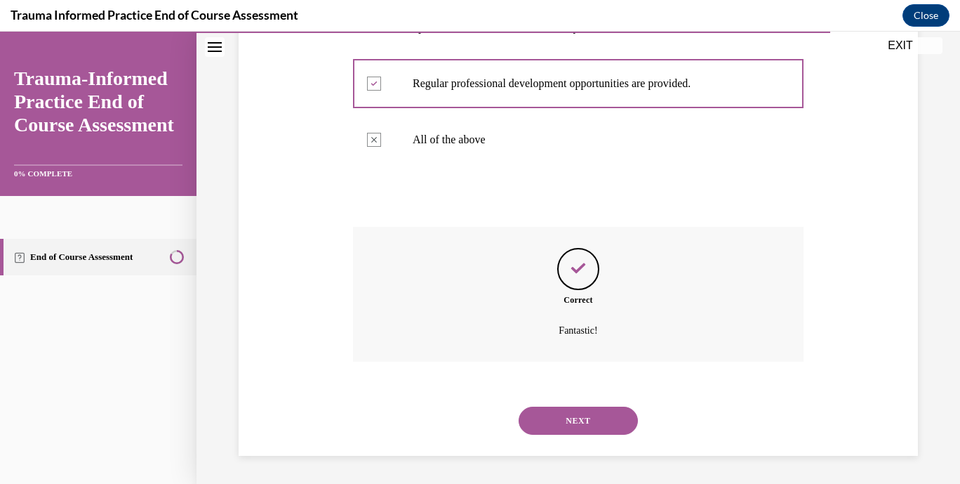
scroll to position [501, 0]
click at [587, 420] on button "NEXT" at bounding box center [578, 420] width 119 height 28
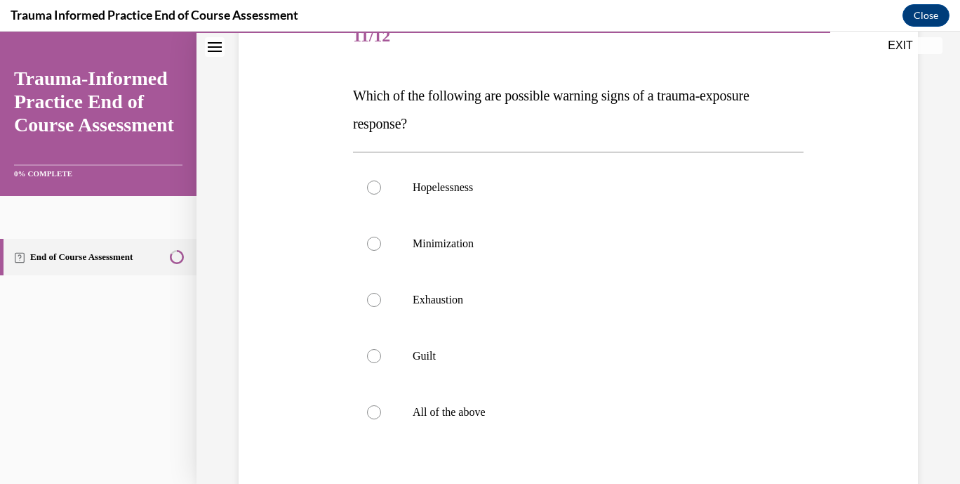
scroll to position [185, 0]
click at [422, 395] on label "All of the above" at bounding box center [578, 413] width 451 height 56
click at [381, 406] on input "All of the above" at bounding box center [374, 413] width 14 height 14
radio input "true"
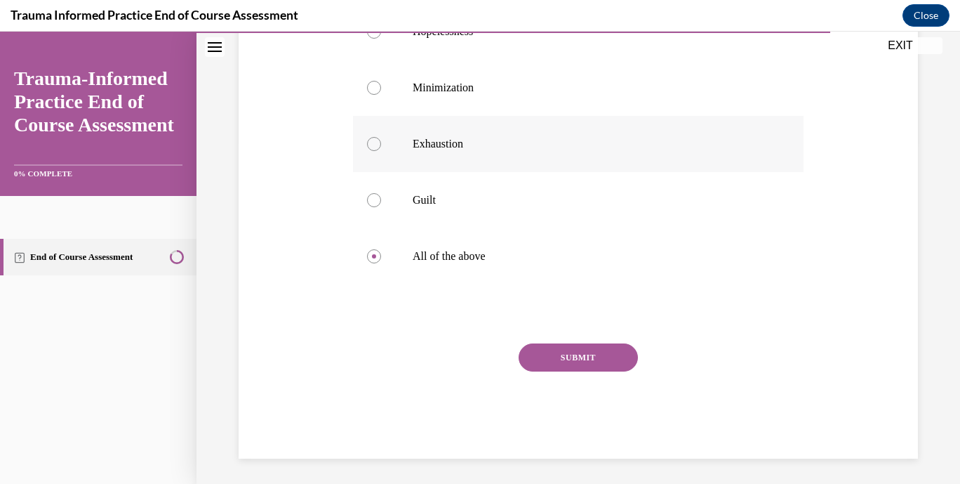
scroll to position [345, 0]
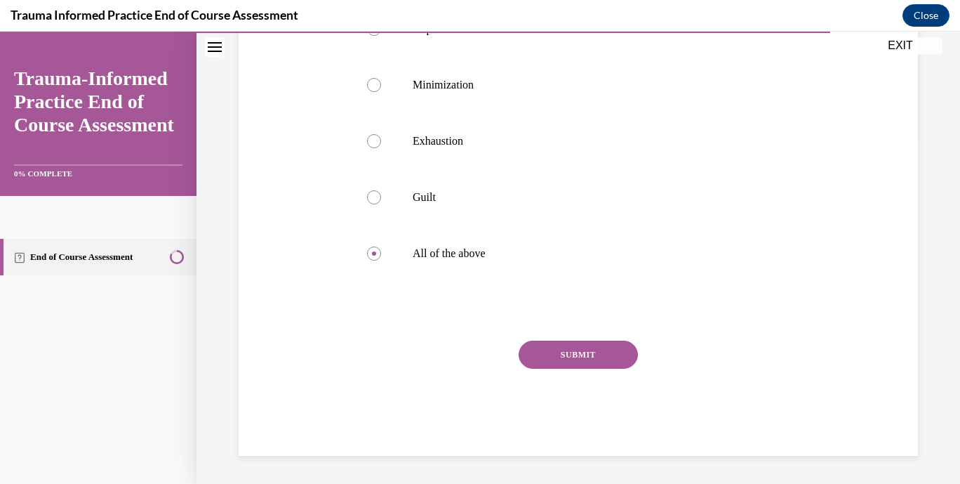
click at [559, 359] on button "SUBMIT" at bounding box center [578, 354] width 119 height 28
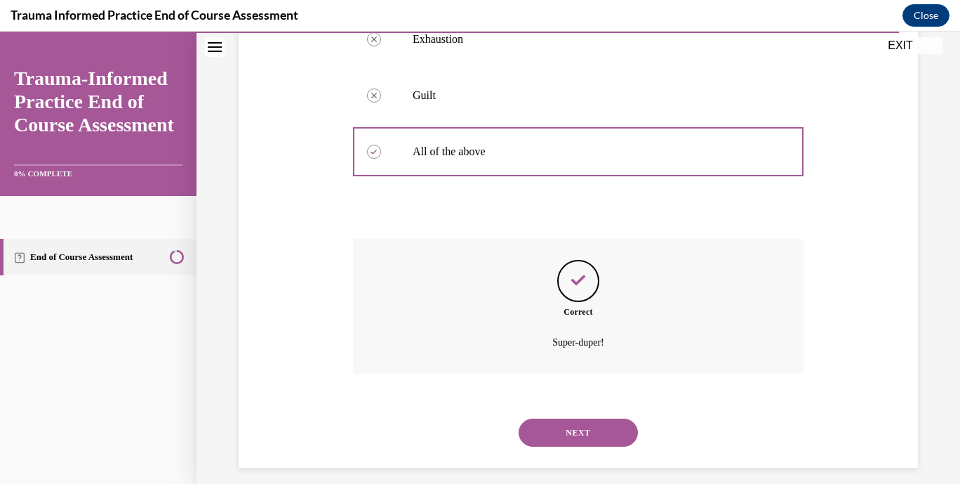
scroll to position [458, 0]
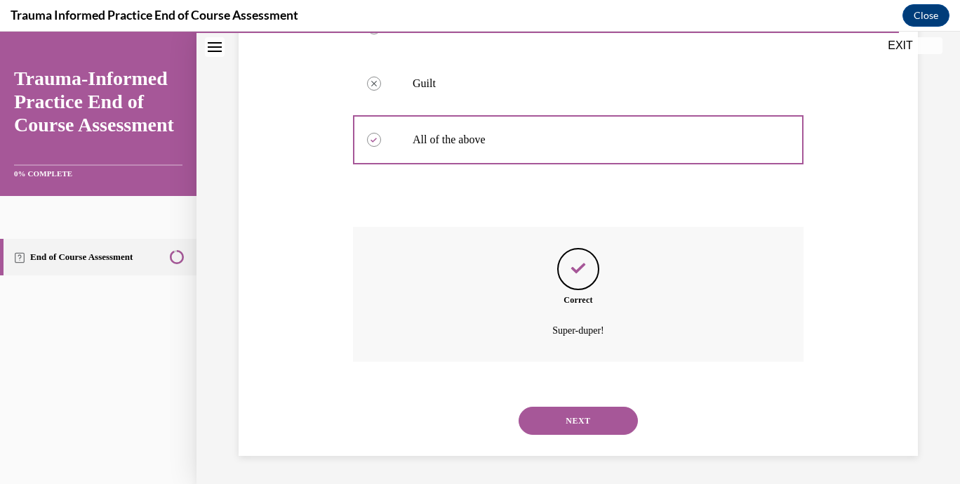
drag, startPoint x: 575, startPoint y: 419, endPoint x: 550, endPoint y: 429, distance: 26.5
click at [550, 429] on button "NEXT" at bounding box center [578, 420] width 119 height 28
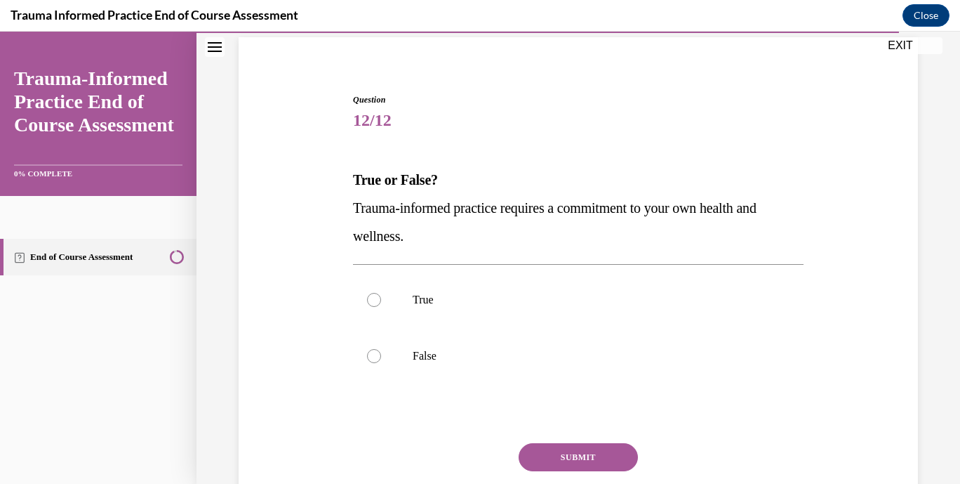
scroll to position [102, 0]
click at [379, 310] on label "True" at bounding box center [578, 299] width 451 height 56
click at [379, 306] on input "True" at bounding box center [374, 299] width 14 height 14
radio input "true"
click at [557, 466] on button "SUBMIT" at bounding box center [578, 456] width 119 height 28
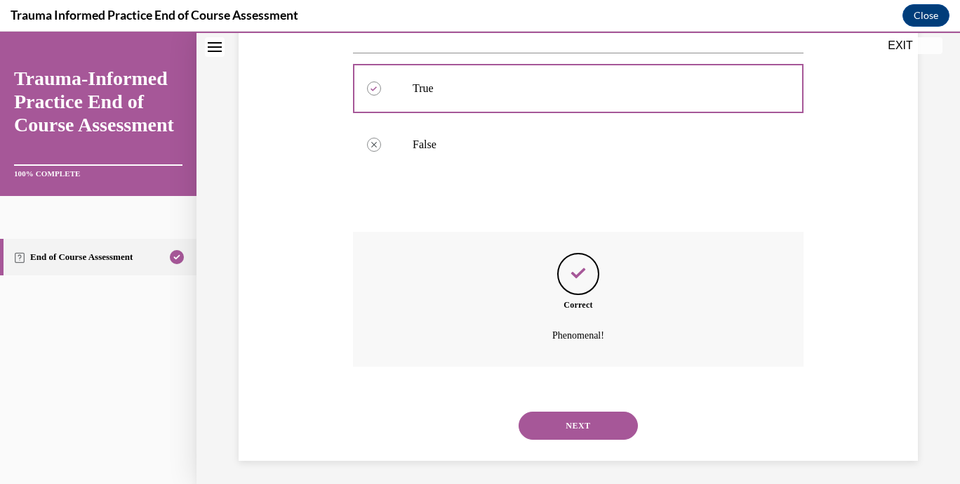
scroll to position [318, 0]
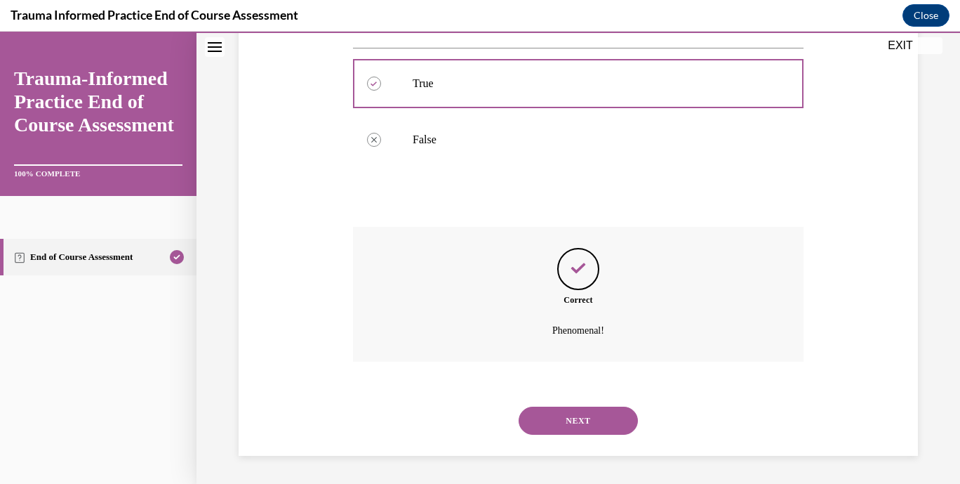
click at [569, 418] on button "NEXT" at bounding box center [578, 420] width 119 height 28
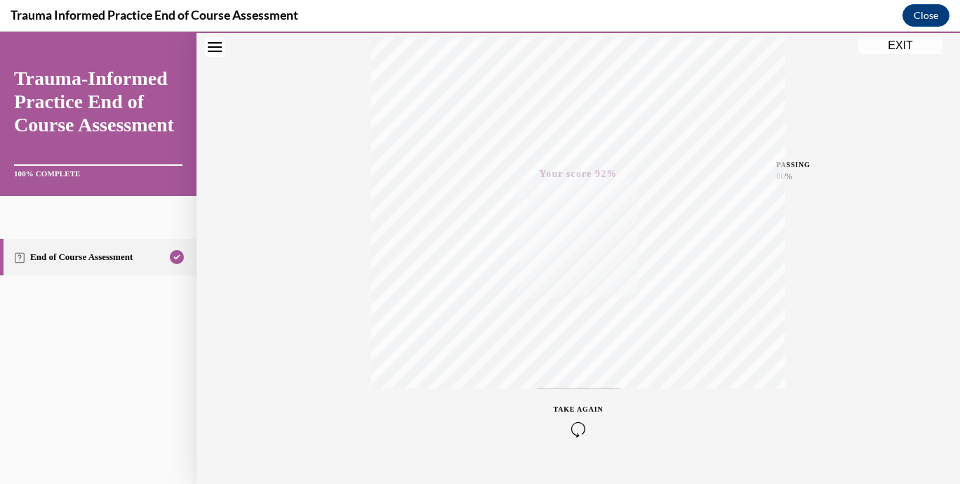
scroll to position [267, 0]
click at [898, 44] on button "EXIT" at bounding box center [901, 45] width 84 height 17
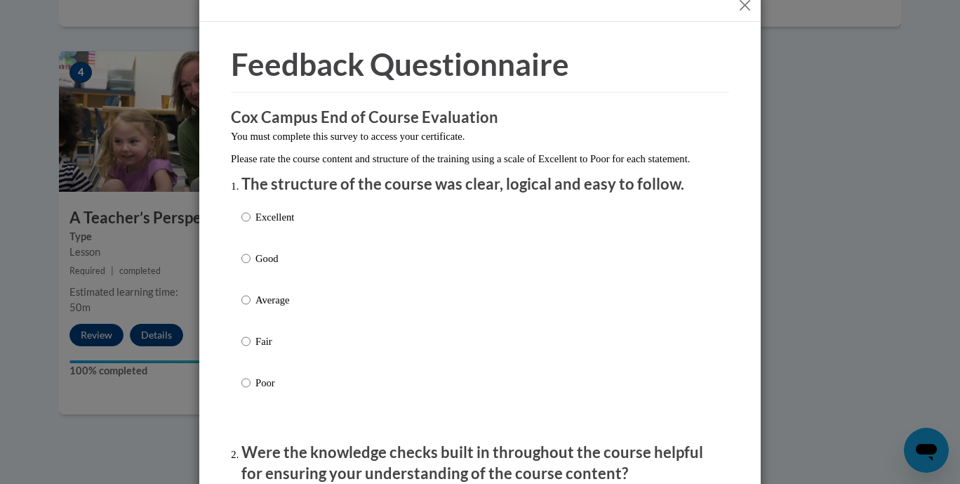
scroll to position [24, 0]
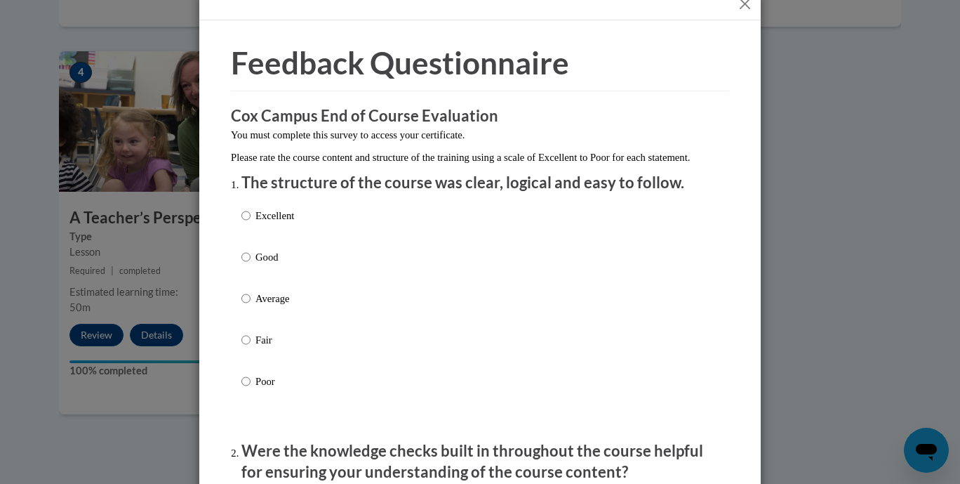
click at [274, 265] on p "Good" at bounding box center [275, 256] width 39 height 15
click at [251, 265] on input "Good" at bounding box center [245, 256] width 9 height 15
radio input "true"
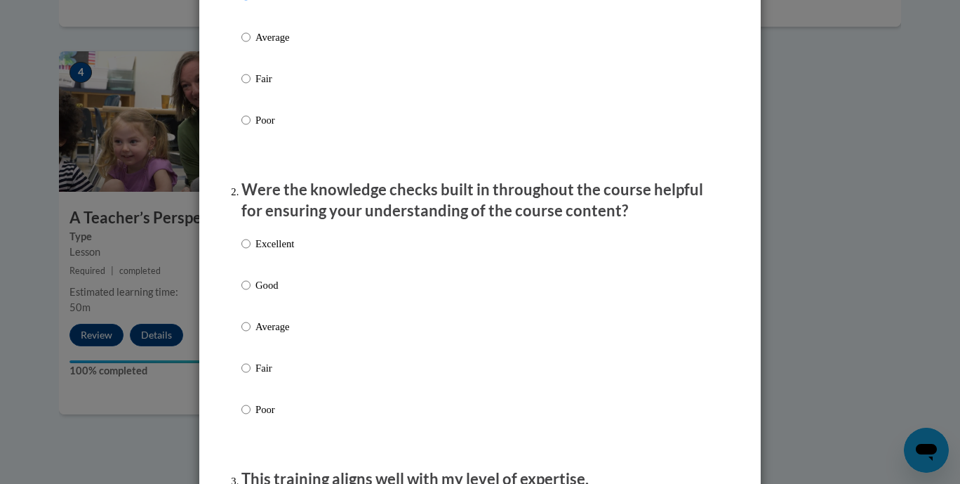
click at [256, 293] on p "Good" at bounding box center [275, 284] width 39 height 15
click at [251, 293] on input "Good" at bounding box center [245, 284] width 9 height 15
radio input "true"
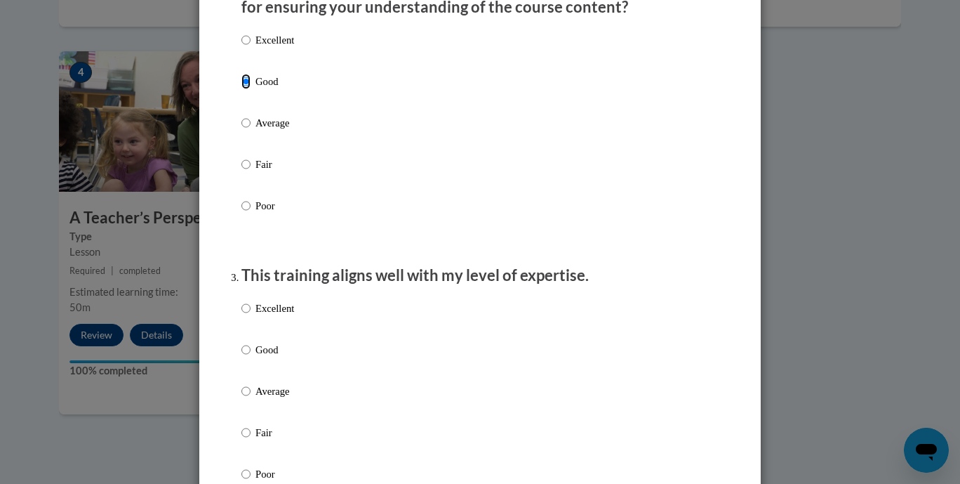
scroll to position [489, 0]
click at [256, 357] on p "Good" at bounding box center [275, 348] width 39 height 15
click at [251, 357] on input "Good" at bounding box center [245, 348] width 9 height 15
radio input "true"
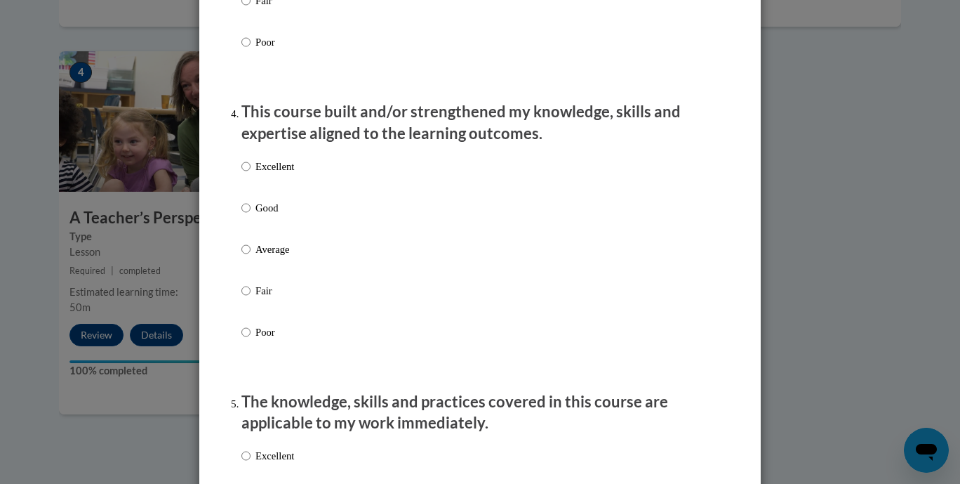
scroll to position [922, 0]
click at [260, 214] on p "Good" at bounding box center [275, 206] width 39 height 15
click at [251, 214] on input "Good" at bounding box center [245, 206] width 9 height 15
radio input "true"
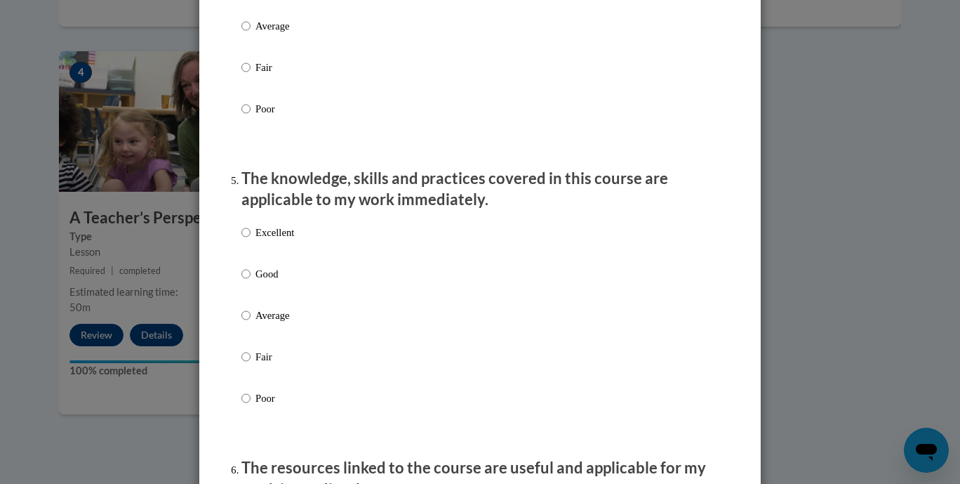
scroll to position [1144, 0]
click at [241, 281] on input "Good" at bounding box center [245, 272] width 9 height 15
radio input "true"
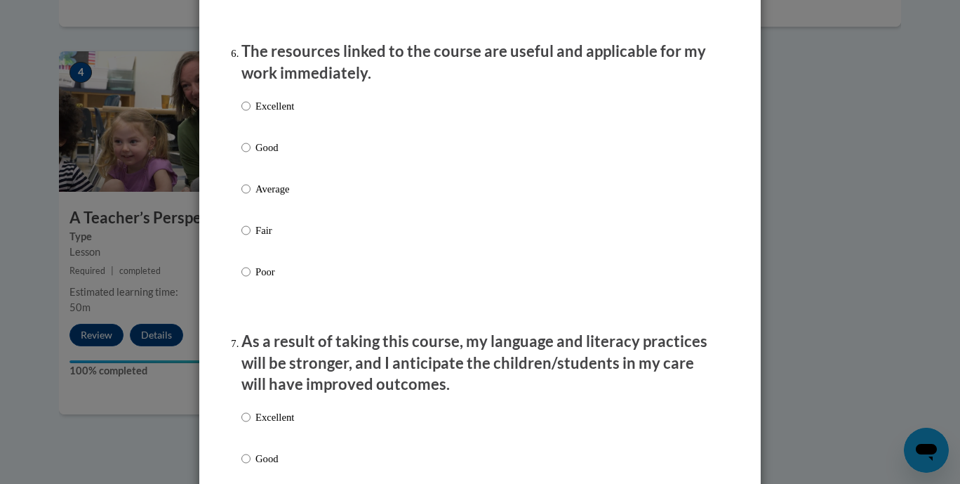
scroll to position [1561, 0]
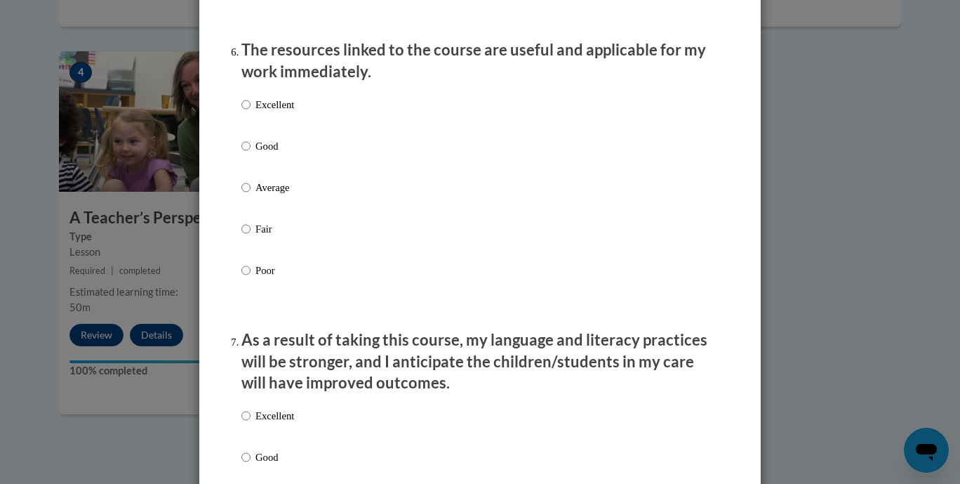
click at [272, 154] on p "Good" at bounding box center [275, 145] width 39 height 15
click at [251, 154] on input "Good" at bounding box center [245, 145] width 9 height 15
radio input "true"
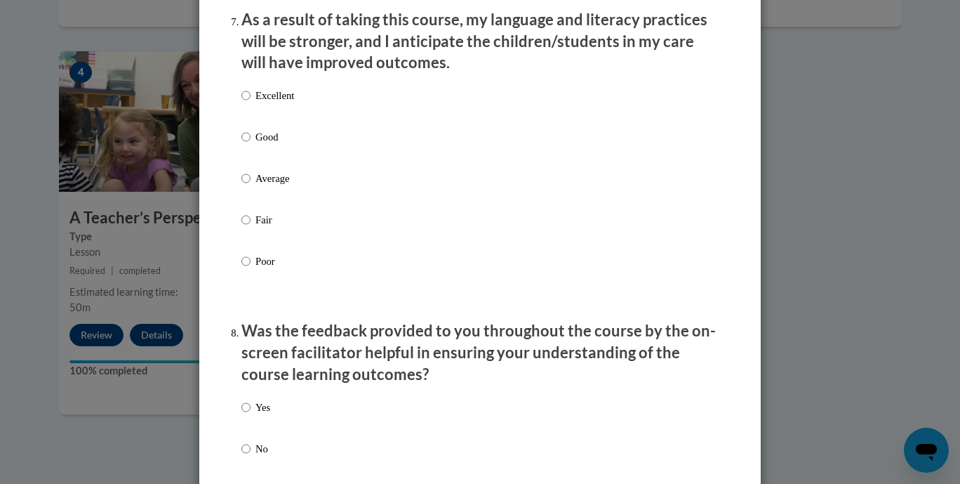
click at [265, 145] on p "Good" at bounding box center [275, 136] width 39 height 15
click at [251, 145] on input "Good" at bounding box center [245, 136] width 9 height 15
radio input "true"
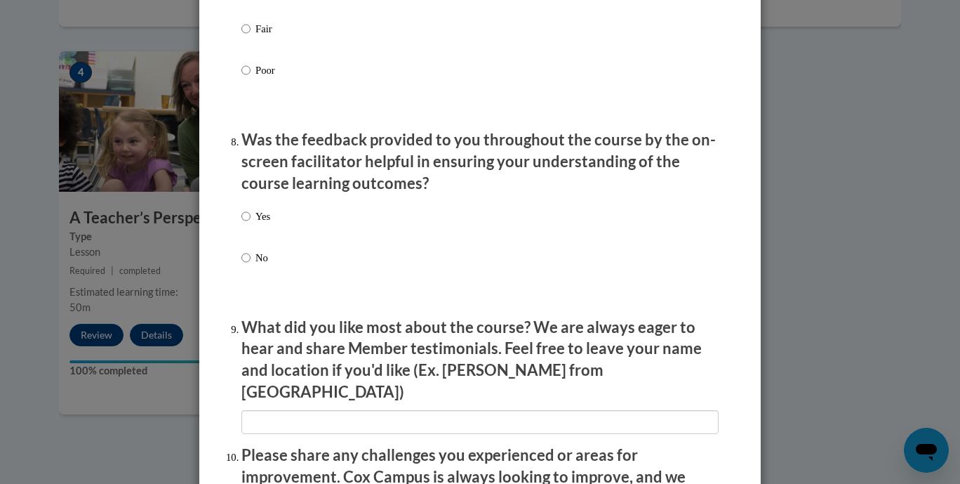
scroll to position [2098, 0]
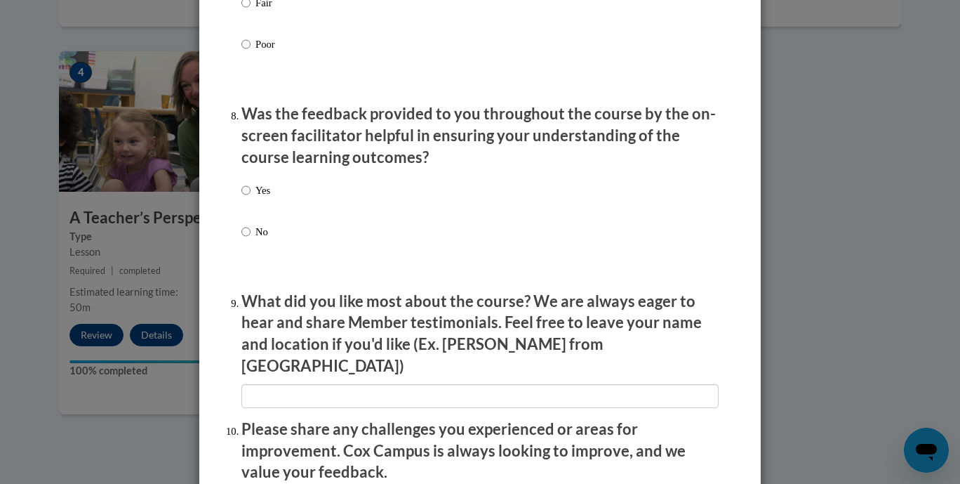
click at [248, 219] on label "Yes" at bounding box center [255, 202] width 29 height 38
click at [248, 198] on input "Yes" at bounding box center [245, 190] width 9 height 15
radio input "true"
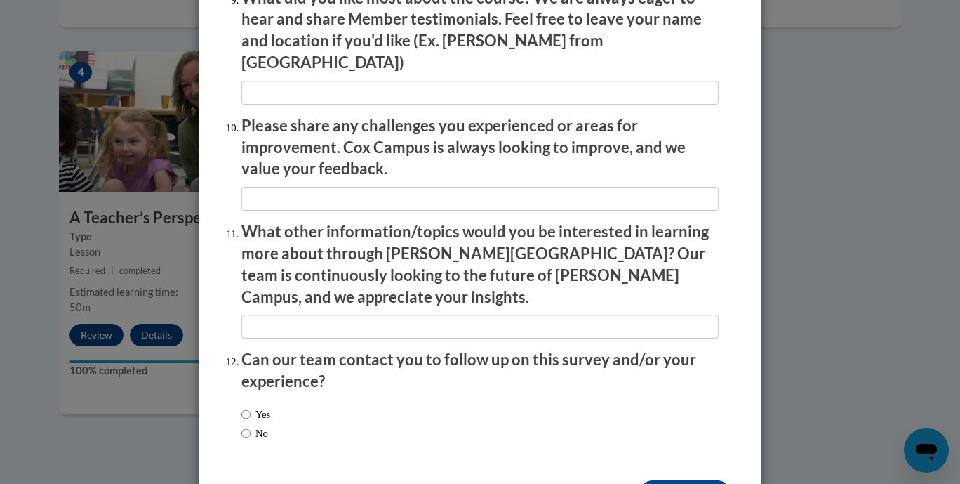
scroll to position [2437, 0]
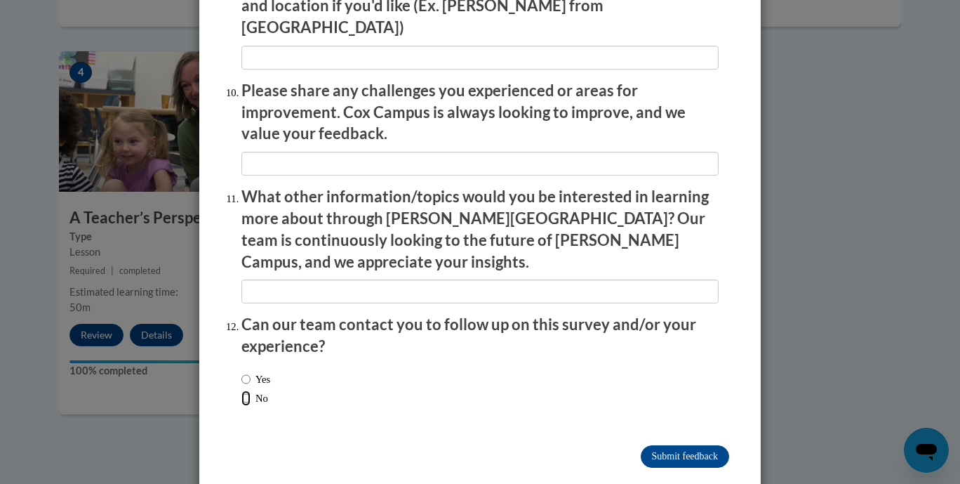
click at [241, 390] on input "No" at bounding box center [245, 397] width 9 height 15
radio input "true"
click at [675, 445] on input "Submit feedback" at bounding box center [685, 456] width 88 height 22
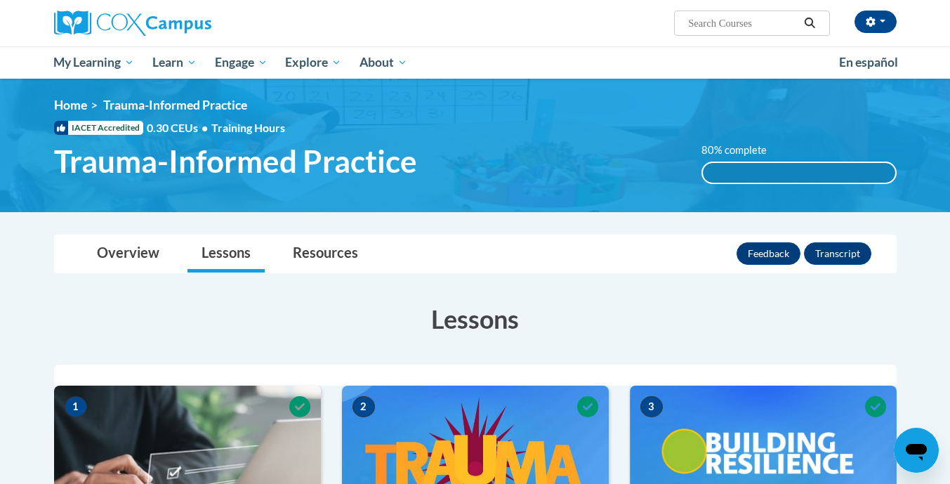
scroll to position [0, 0]
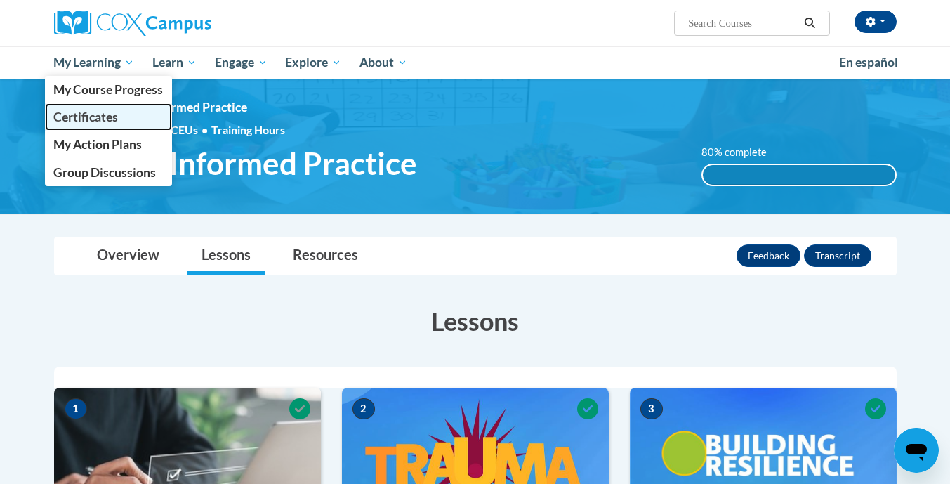
click at [95, 124] on span "Certificates" at bounding box center [85, 117] width 65 height 15
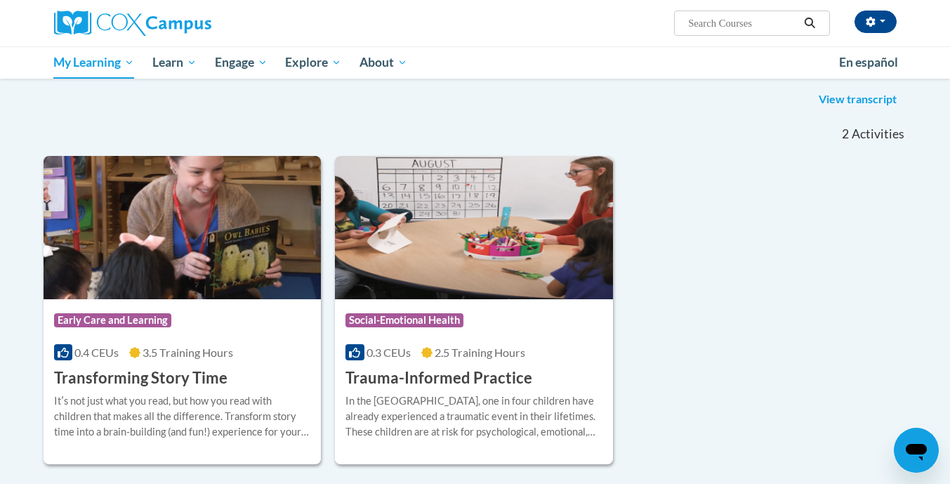
scroll to position [208, 0]
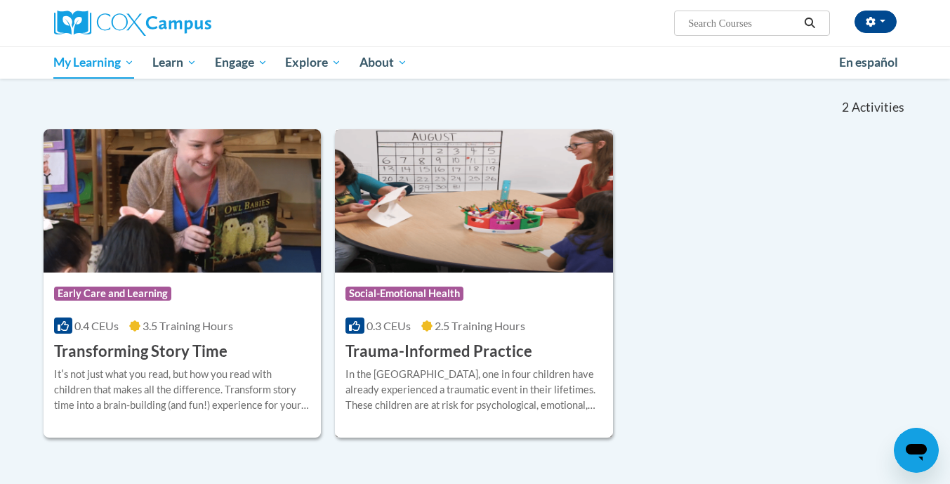
click at [463, 347] on h3 "Trauma-Informed Practice" at bounding box center [438, 351] width 187 height 22
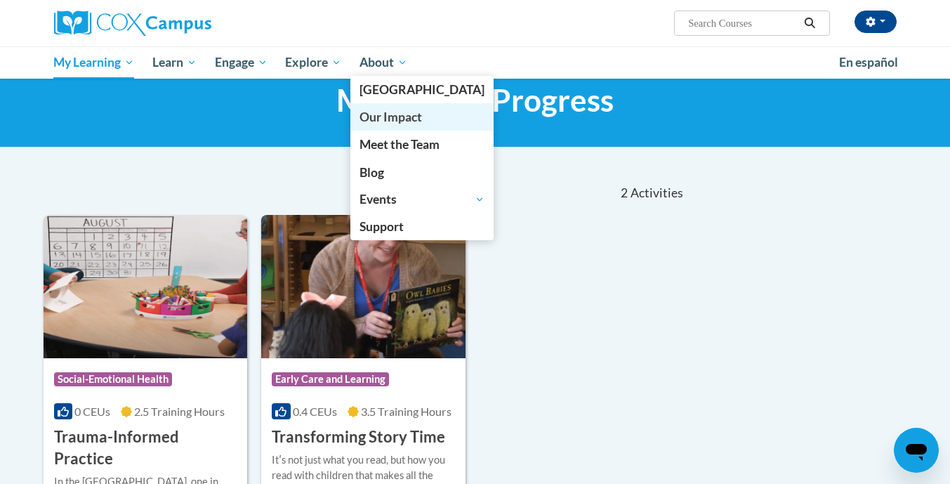
scroll to position [77, 0]
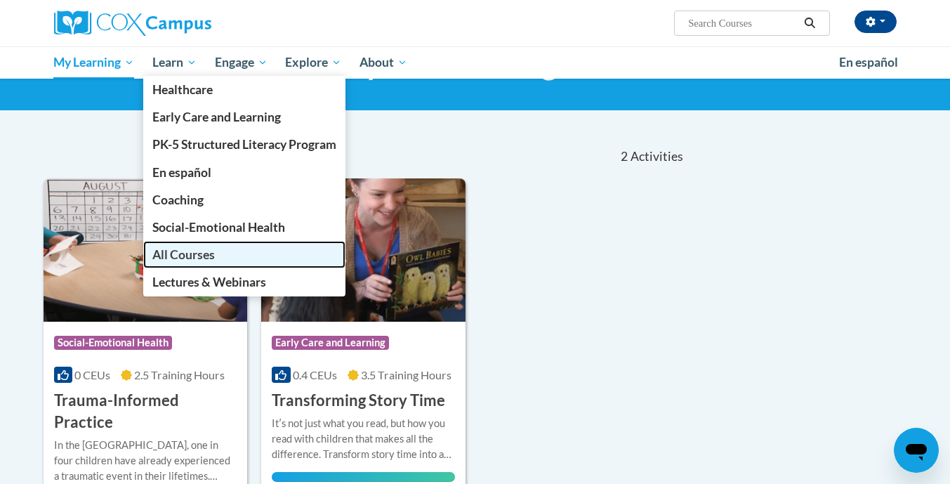
click at [191, 250] on span "All Courses" at bounding box center [183, 254] width 62 height 15
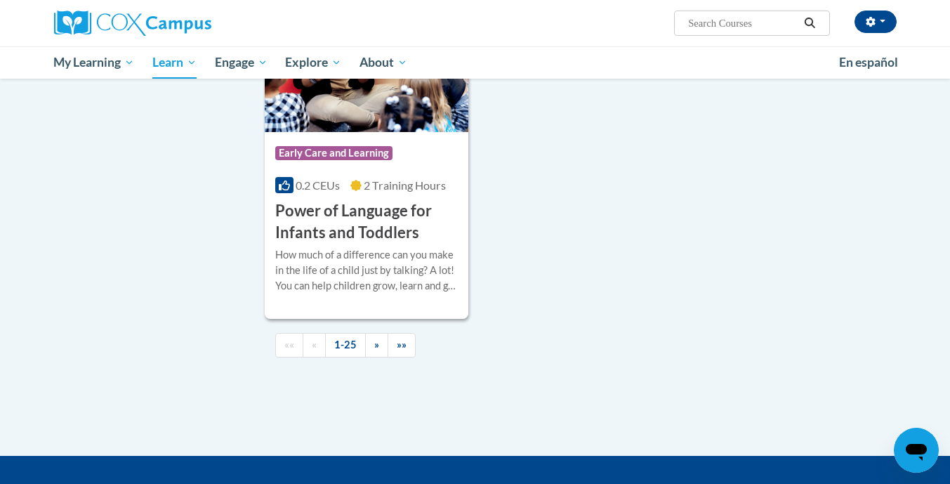
scroll to position [3300, 0]
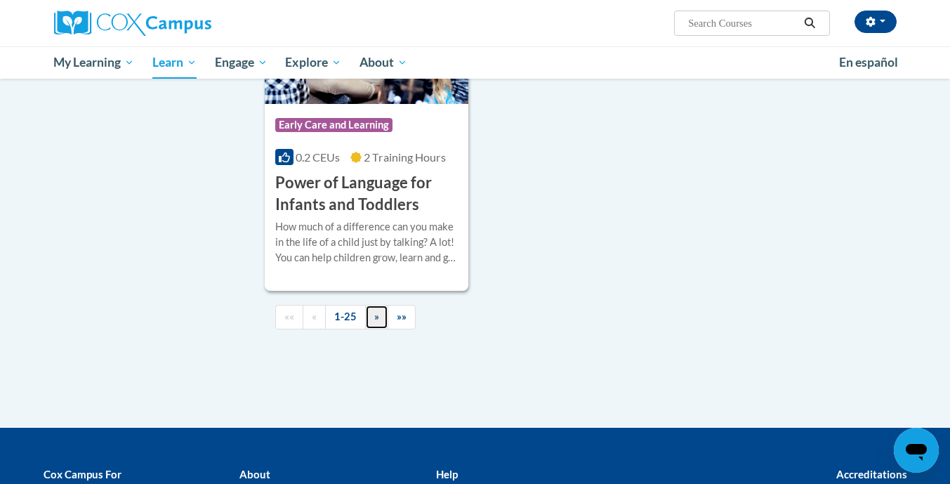
click at [377, 322] on span "»" at bounding box center [376, 316] width 5 height 12
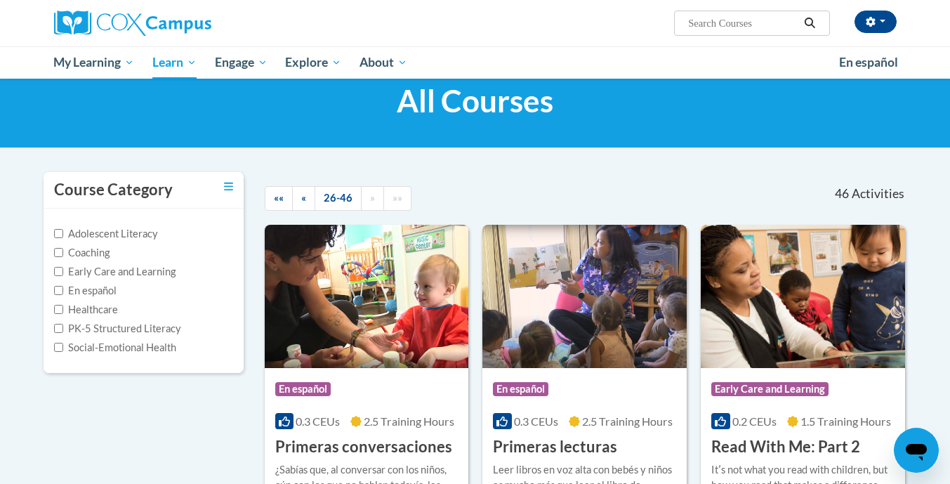
scroll to position [0, 0]
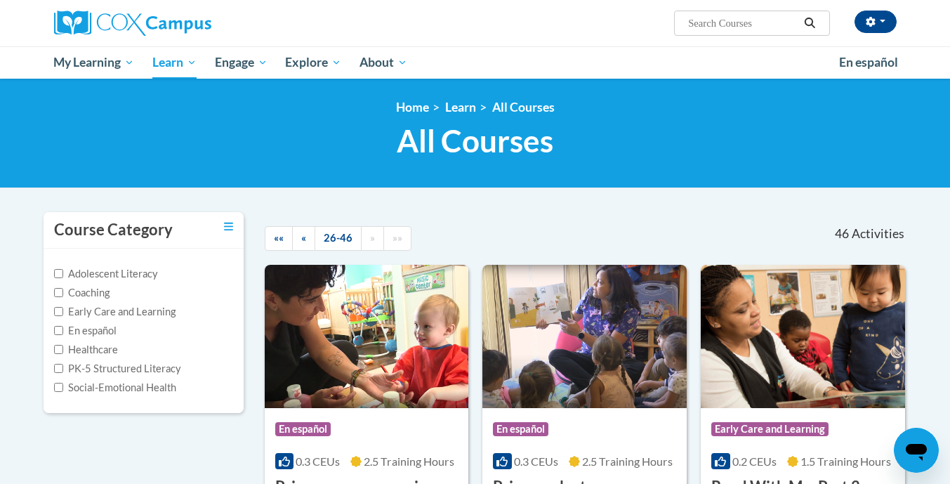
click at [112, 389] on label "Social-Emotional Health" at bounding box center [115, 387] width 122 height 15
click at [63, 389] on input "Social-Emotional Health" at bounding box center [58, 387] width 9 height 9
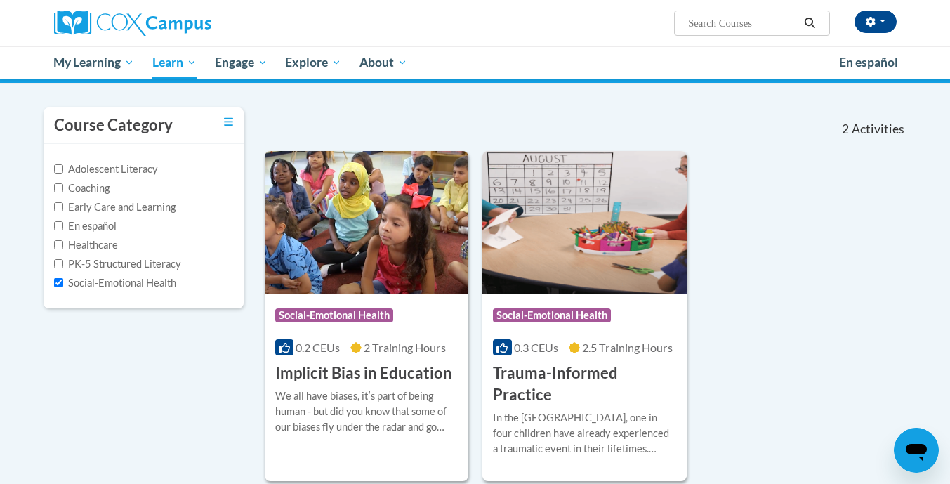
scroll to position [104, 0]
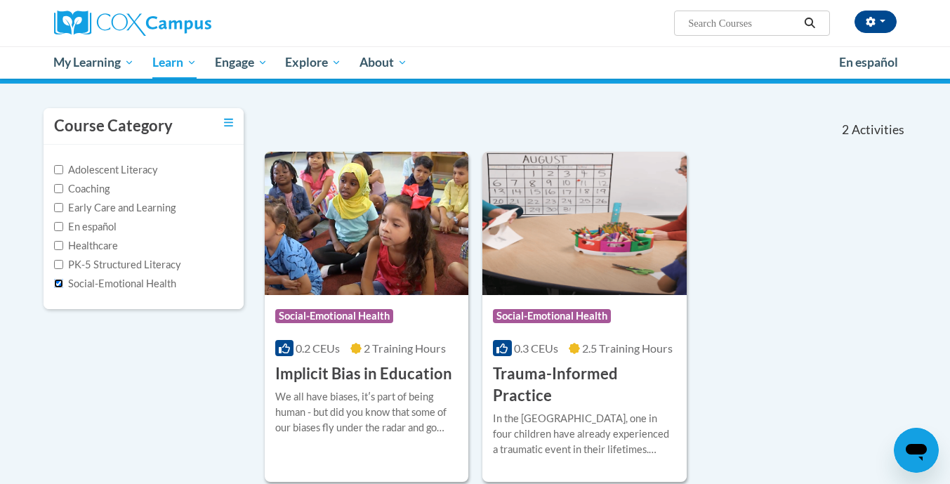
click at [55, 279] on input "Social-Emotional Health" at bounding box center [58, 283] width 9 height 9
checkbox input "false"
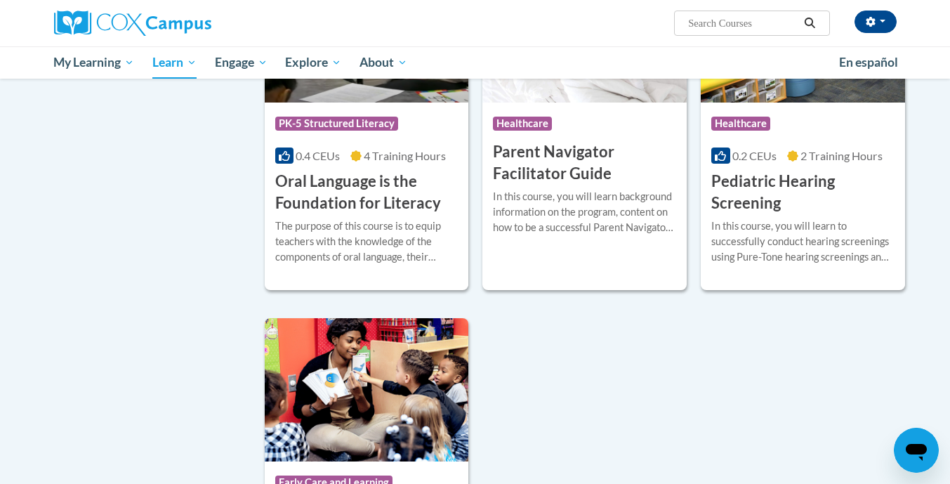
scroll to position [2942, 0]
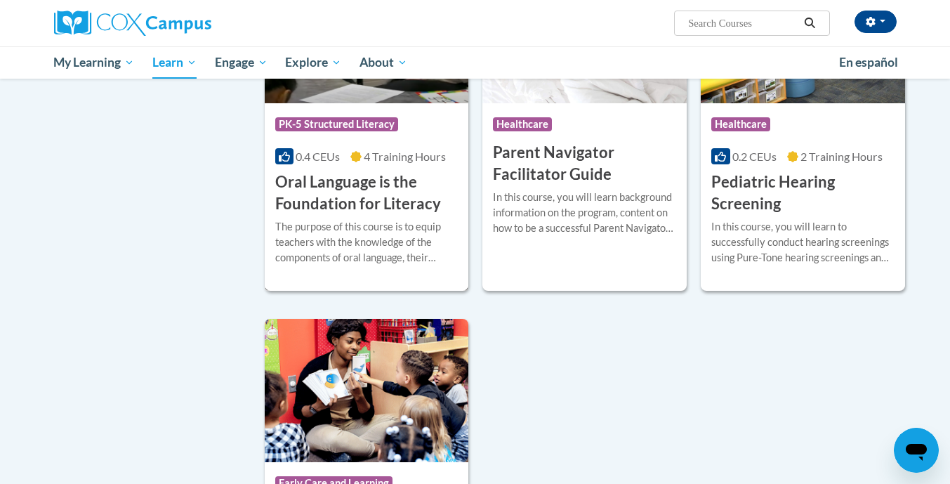
click at [379, 213] on h3 "Oral Language is the Foundation for Literacy" at bounding box center [366, 193] width 183 height 44
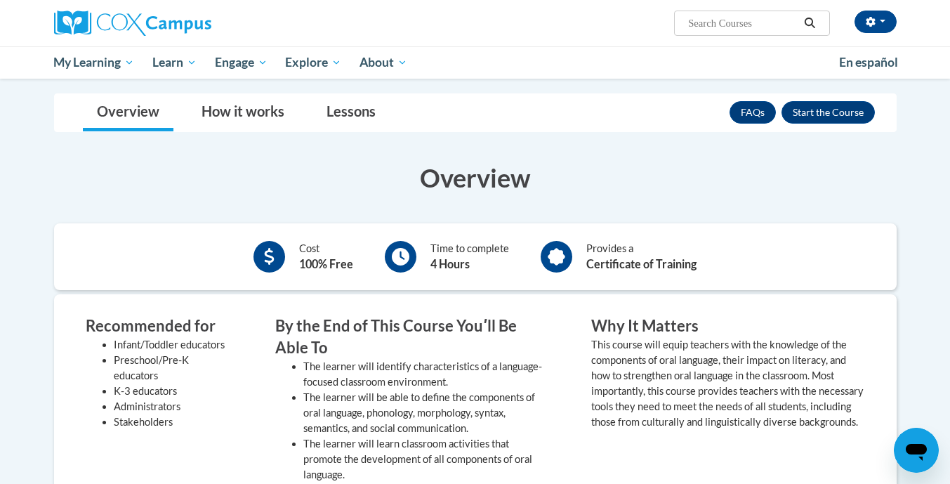
scroll to position [247, 0]
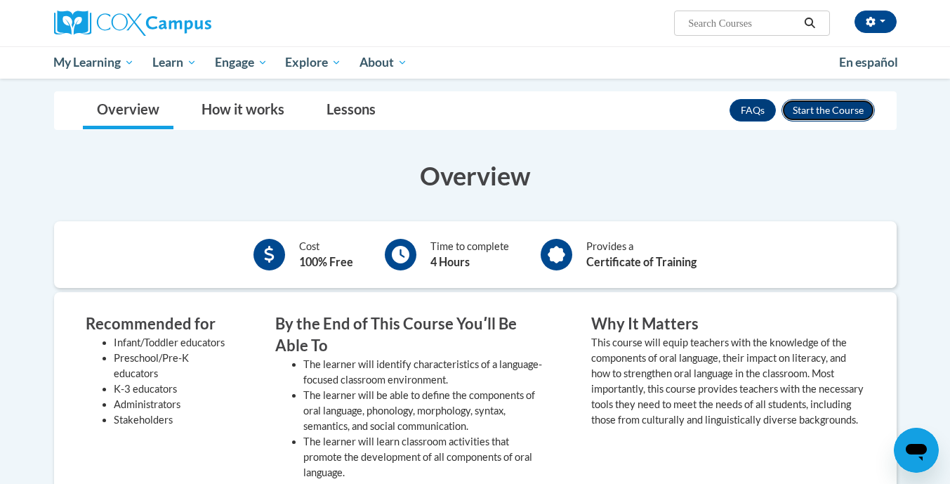
click at [833, 105] on button "Enroll" at bounding box center [827, 110] width 93 height 22
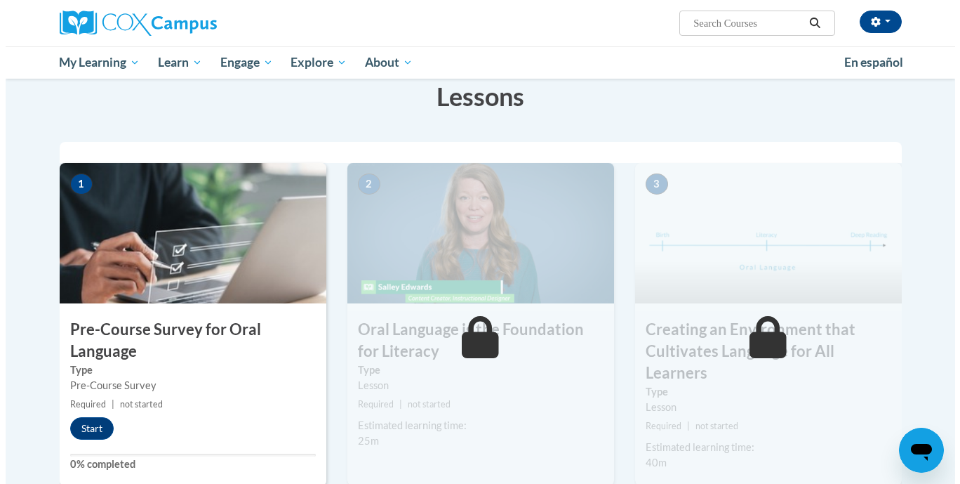
scroll to position [224, 0]
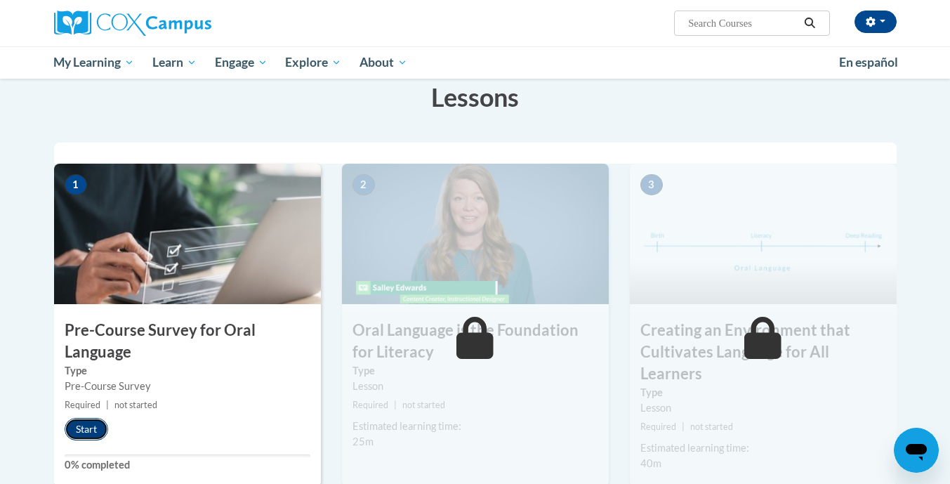
click at [91, 439] on button "Start" at bounding box center [87, 429] width 44 height 22
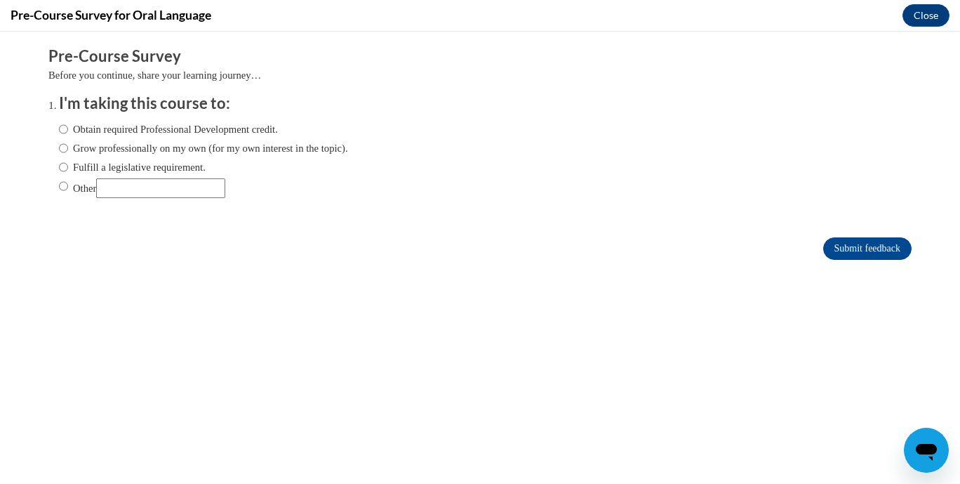
scroll to position [0, 0]
click at [89, 126] on label "Obtain required Professional Development credit." at bounding box center [168, 128] width 219 height 15
click at [68, 126] on input "Obtain required Professional Development credit." at bounding box center [63, 128] width 9 height 15
radio input "true"
click at [887, 243] on input "Submit feedback" at bounding box center [867, 248] width 88 height 22
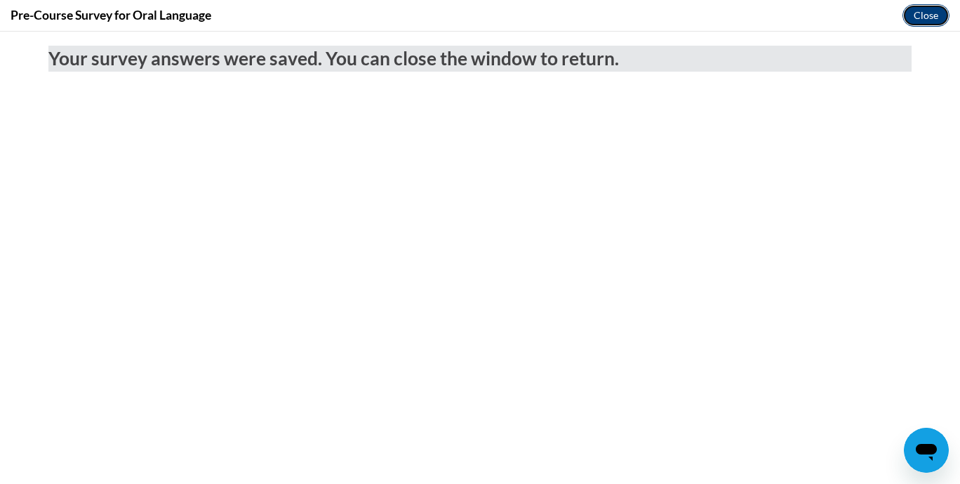
click at [924, 25] on button "Close" at bounding box center [926, 15] width 47 height 22
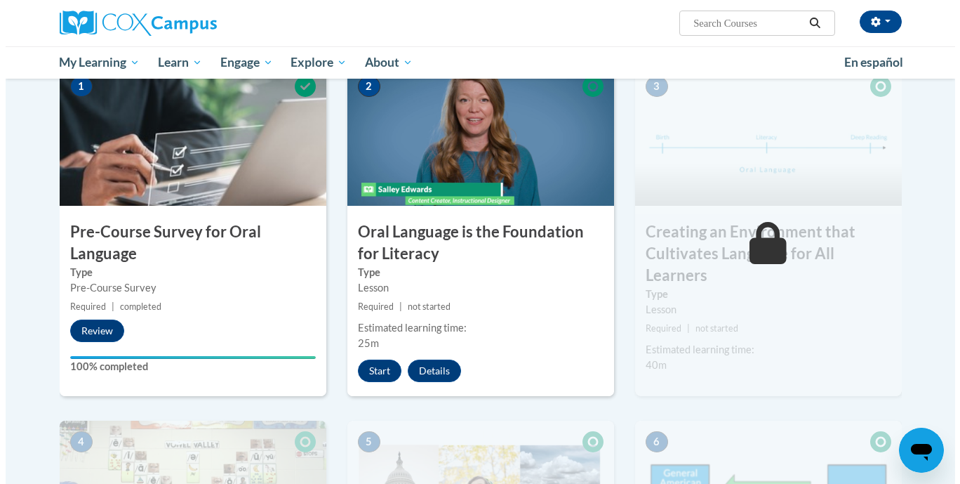
scroll to position [356, 0]
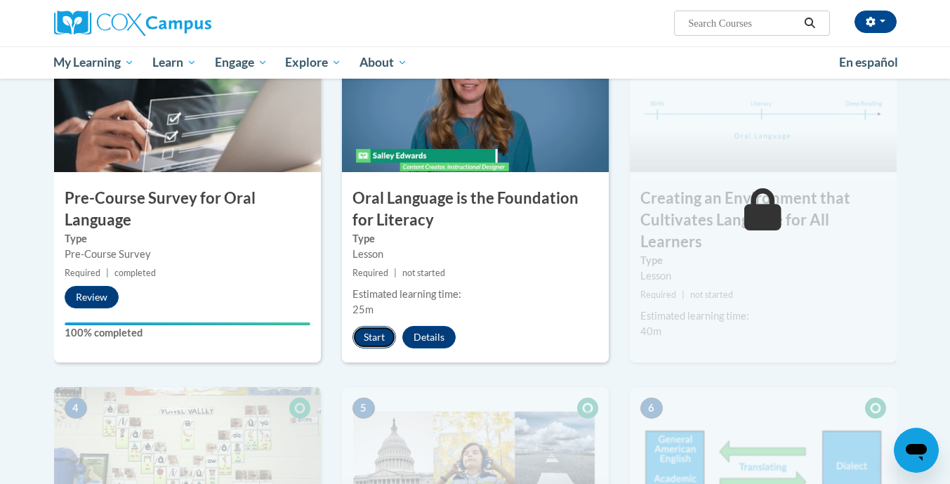
click at [377, 345] on button "Start" at bounding box center [374, 337] width 44 height 22
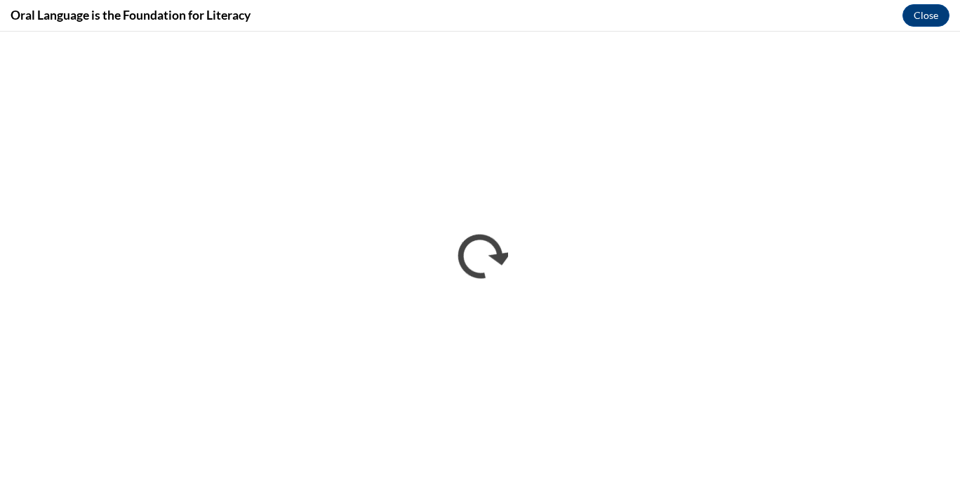
scroll to position [0, 0]
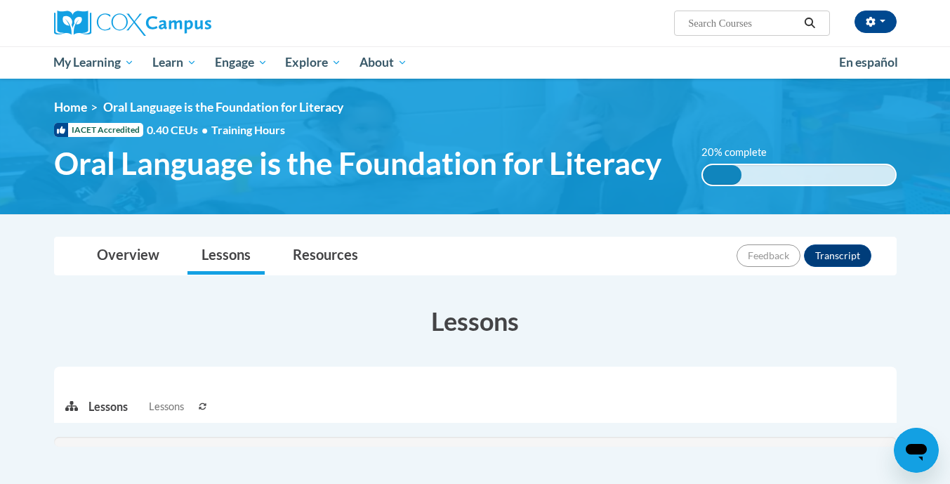
drag, startPoint x: 0, startPoint y: 0, endPoint x: 448, endPoint y: 220, distance: 499.2
click at [448, 220] on body "[PERSON_NAME] ([GEOGRAPHIC_DATA]/[GEOGRAPHIC_DATA] UTC-05:00) My Profile Inbox …" at bounding box center [475, 422] width 950 height 844
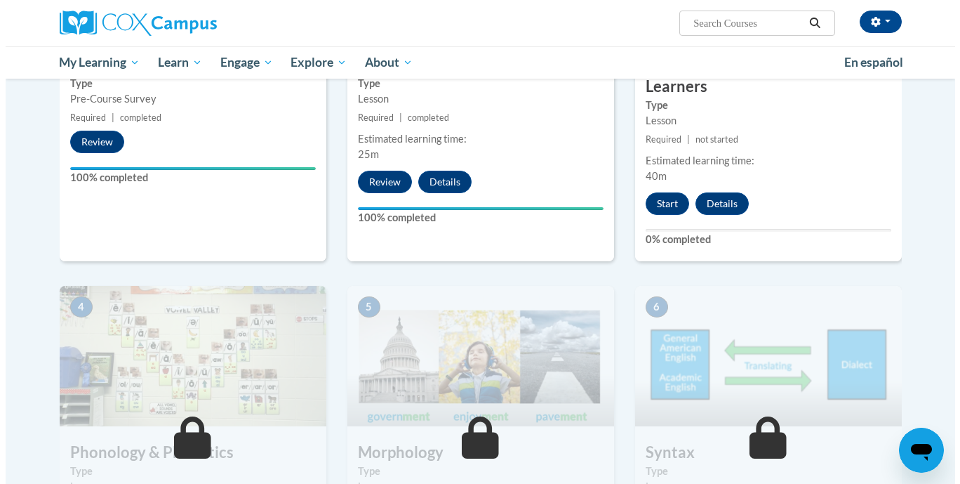
scroll to position [509, 0]
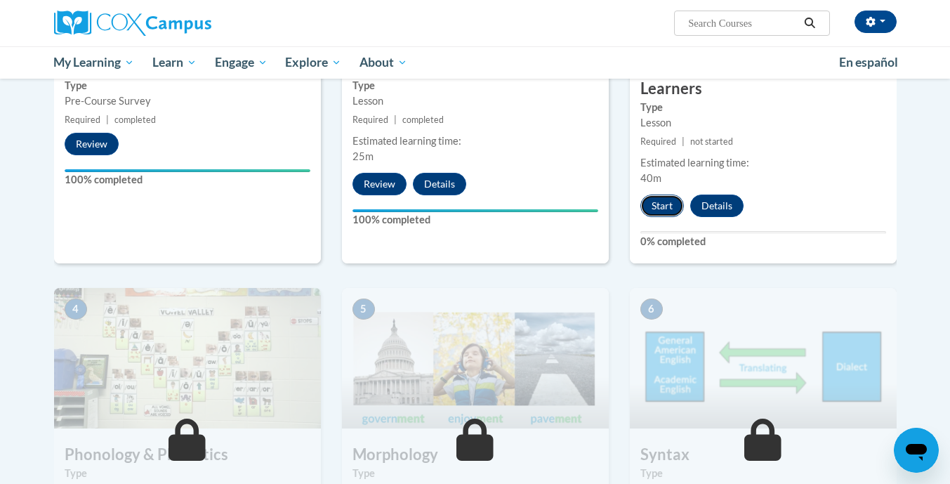
click at [665, 201] on button "Start" at bounding box center [662, 205] width 44 height 22
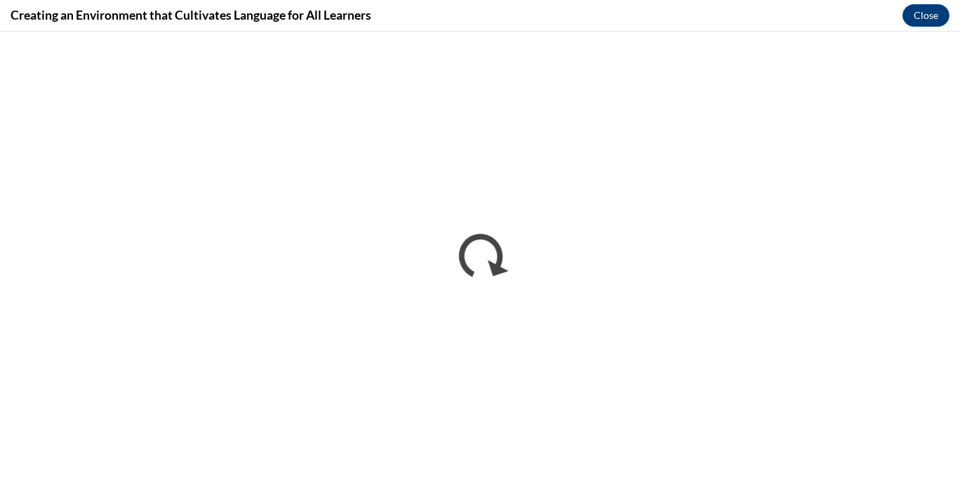
scroll to position [0, 0]
